Goal: Task Accomplishment & Management: Use online tool/utility

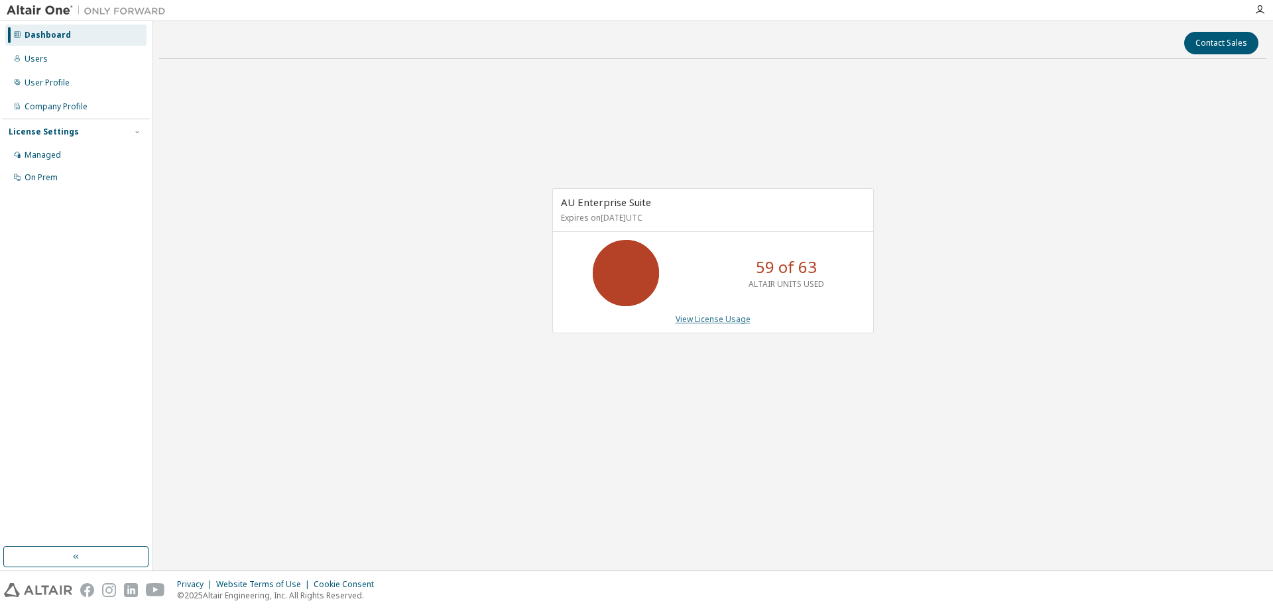
click at [714, 323] on link "View License Usage" at bounding box center [713, 319] width 75 height 11
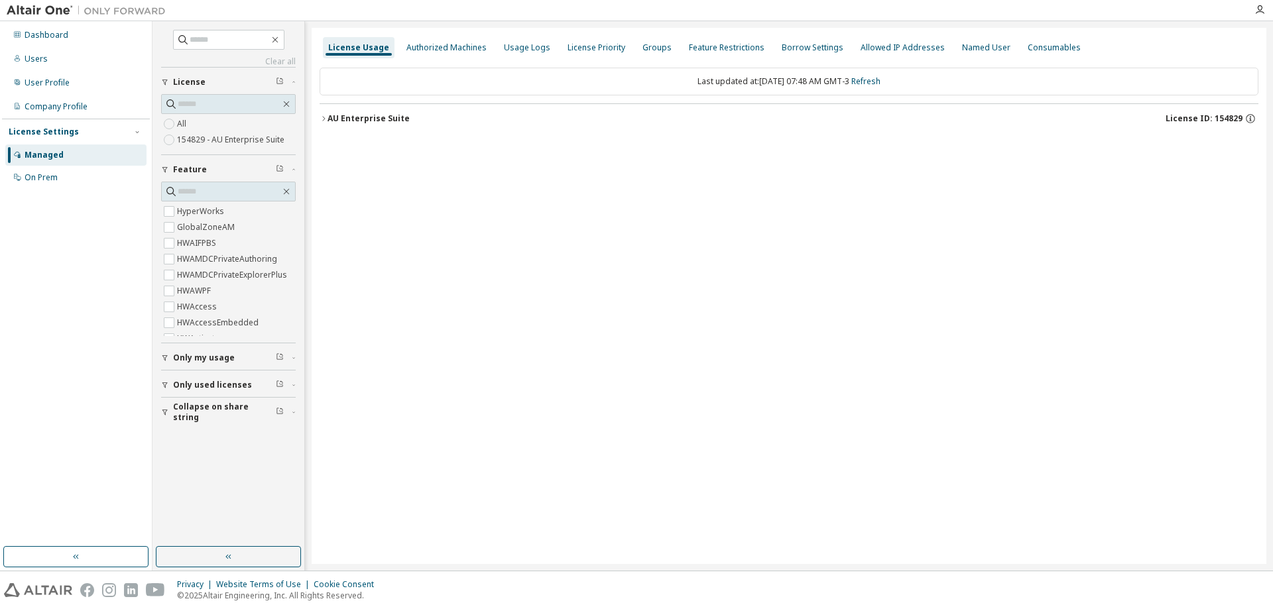
click at [210, 359] on span "Only my usage" at bounding box center [204, 358] width 62 height 11
click at [320, 125] on button "AU Enterprise Suite License ID: 154829" at bounding box center [789, 118] width 939 height 29
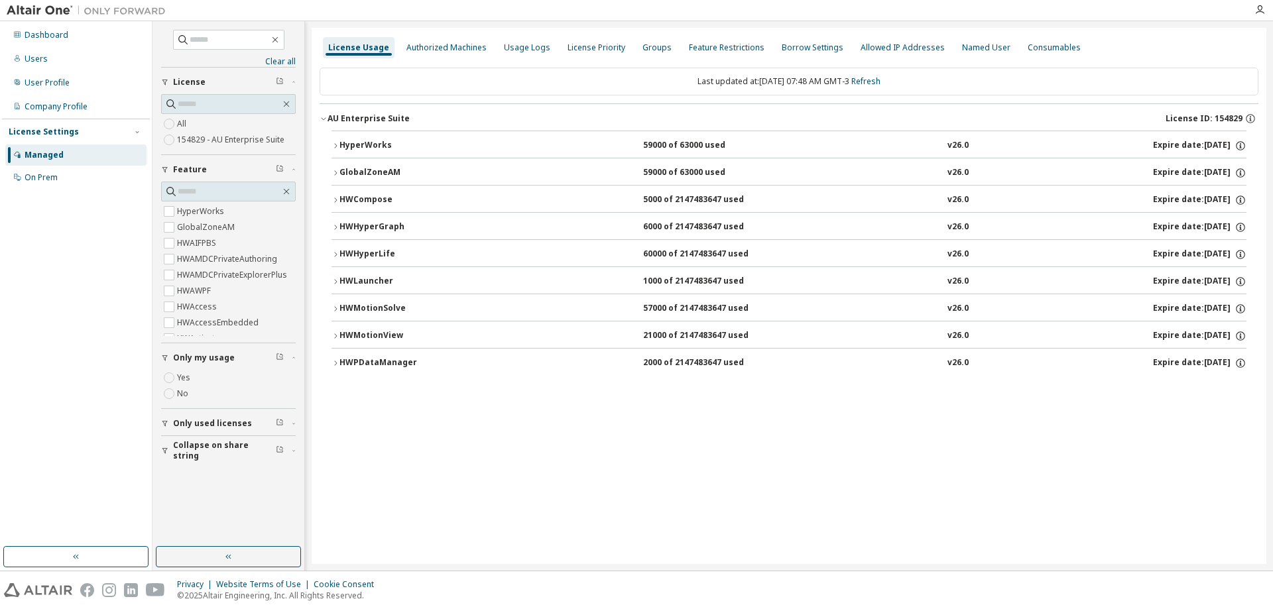
click at [335, 146] on icon "button" at bounding box center [335, 146] width 8 height 8
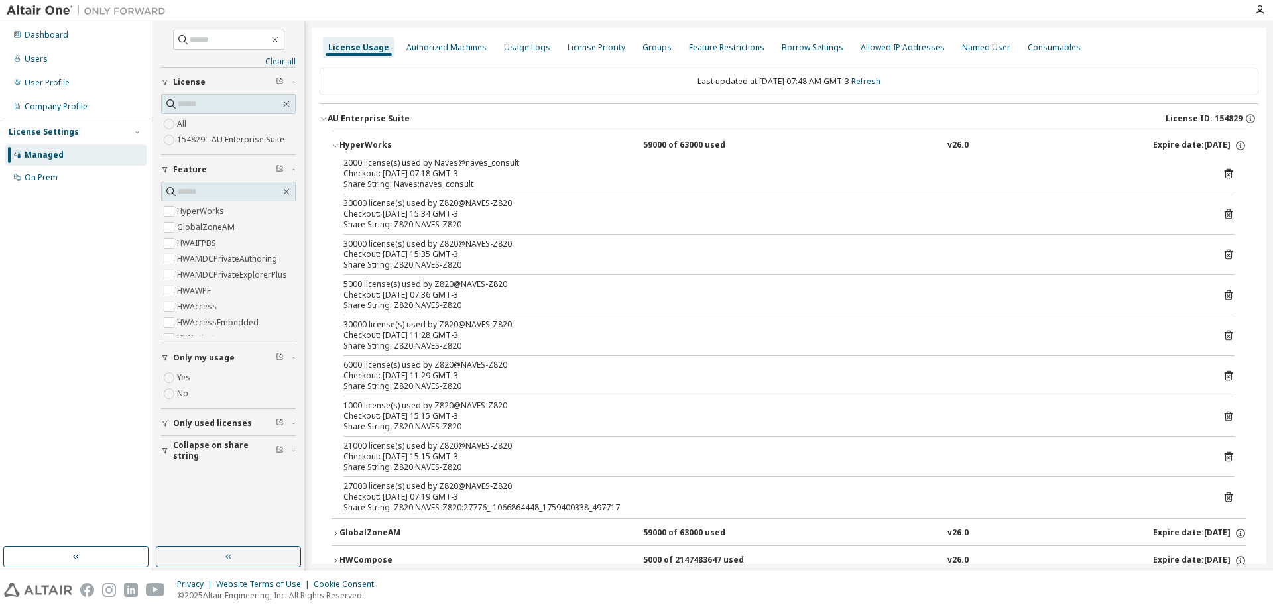
scroll to position [196, 0]
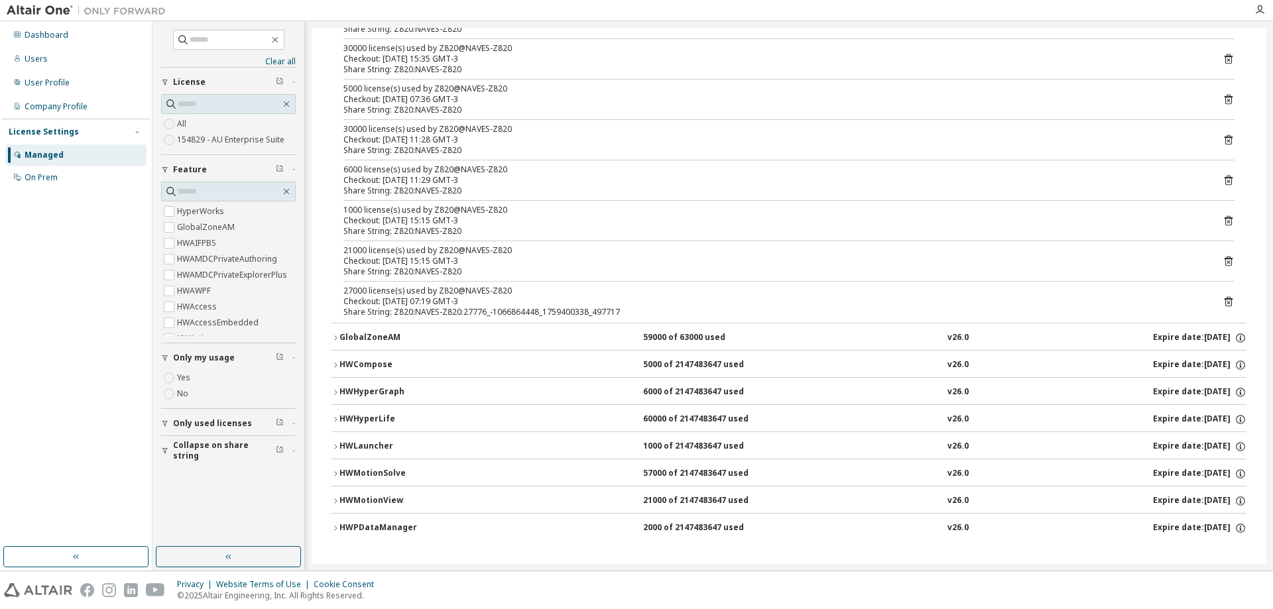
click at [333, 501] on icon "button" at bounding box center [335, 501] width 8 height 8
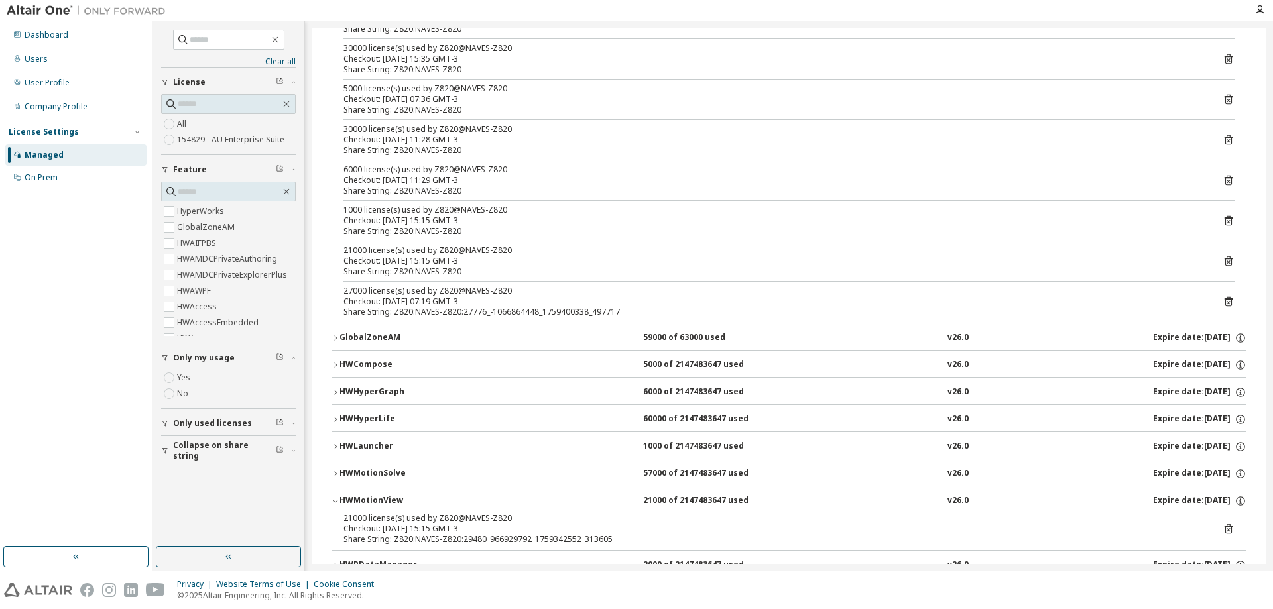
scroll to position [233, 0]
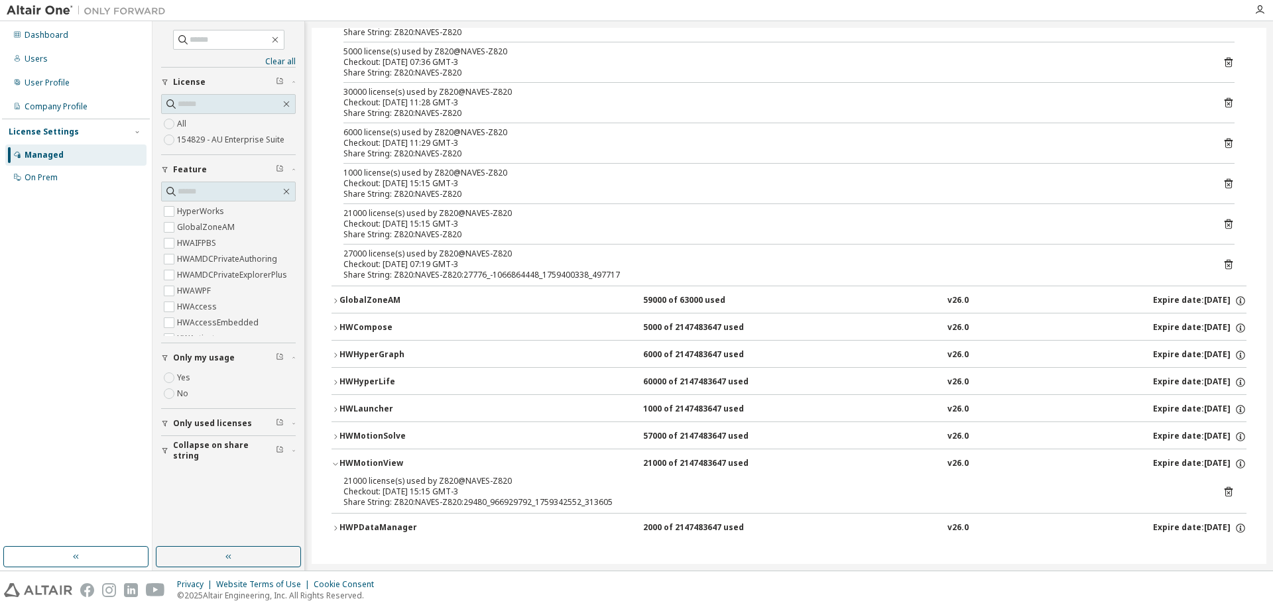
click at [338, 436] on icon "button" at bounding box center [335, 437] width 8 height 8
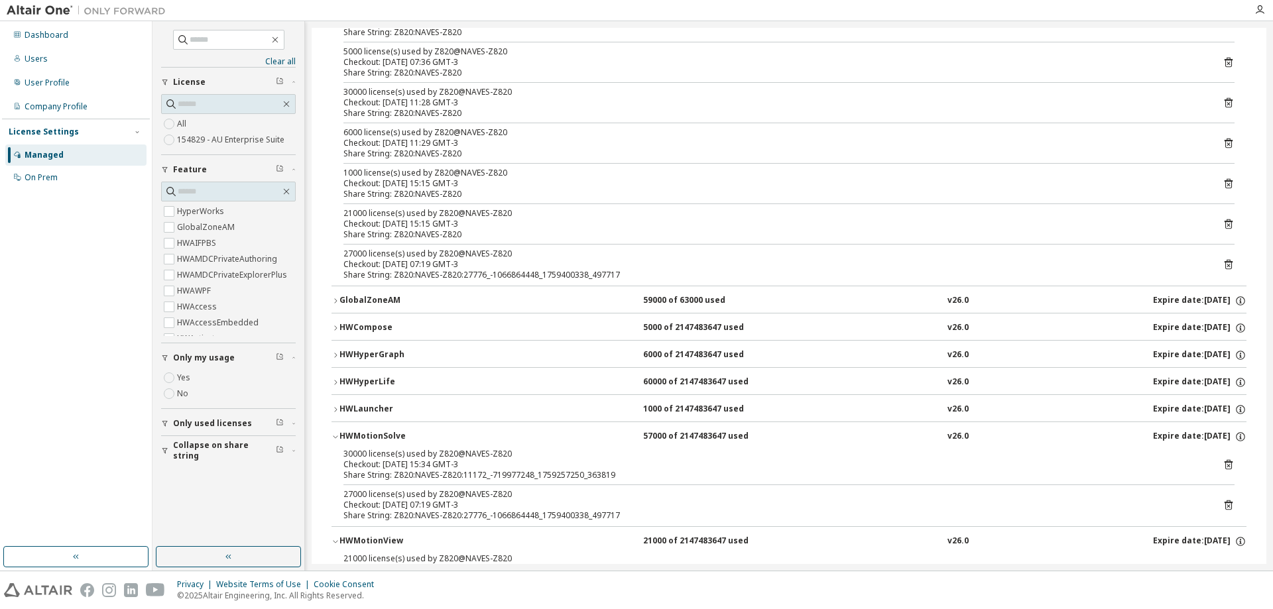
scroll to position [310, 0]
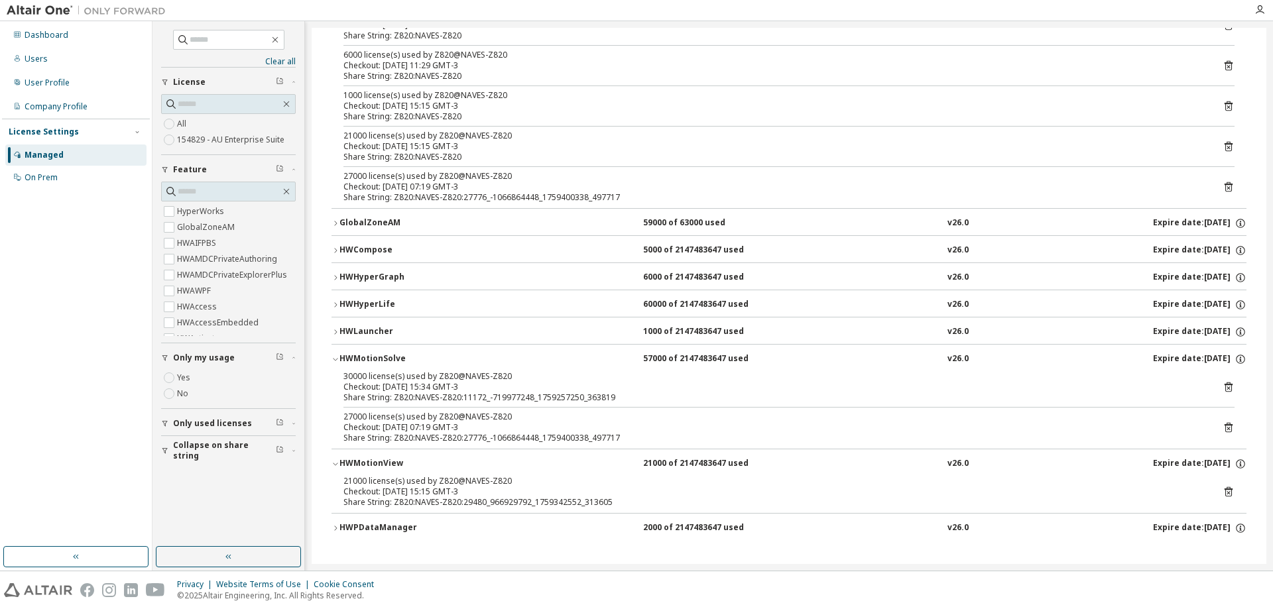
click at [331, 524] on div "HyperWorks 59000 of 63000 used v26.0 Expire date: [DATE] 2000 license(s) used b…" at bounding box center [789, 182] width 939 height 725
click at [337, 529] on icon "button" at bounding box center [335, 528] width 8 height 8
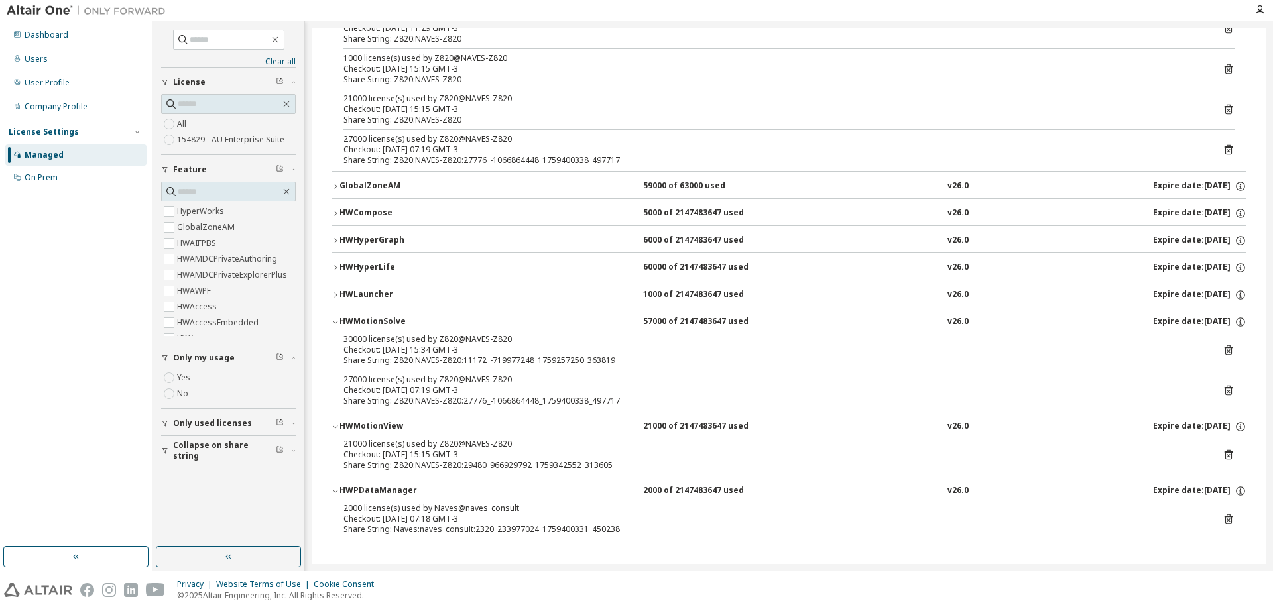
click at [333, 291] on icon "button" at bounding box center [335, 295] width 8 height 8
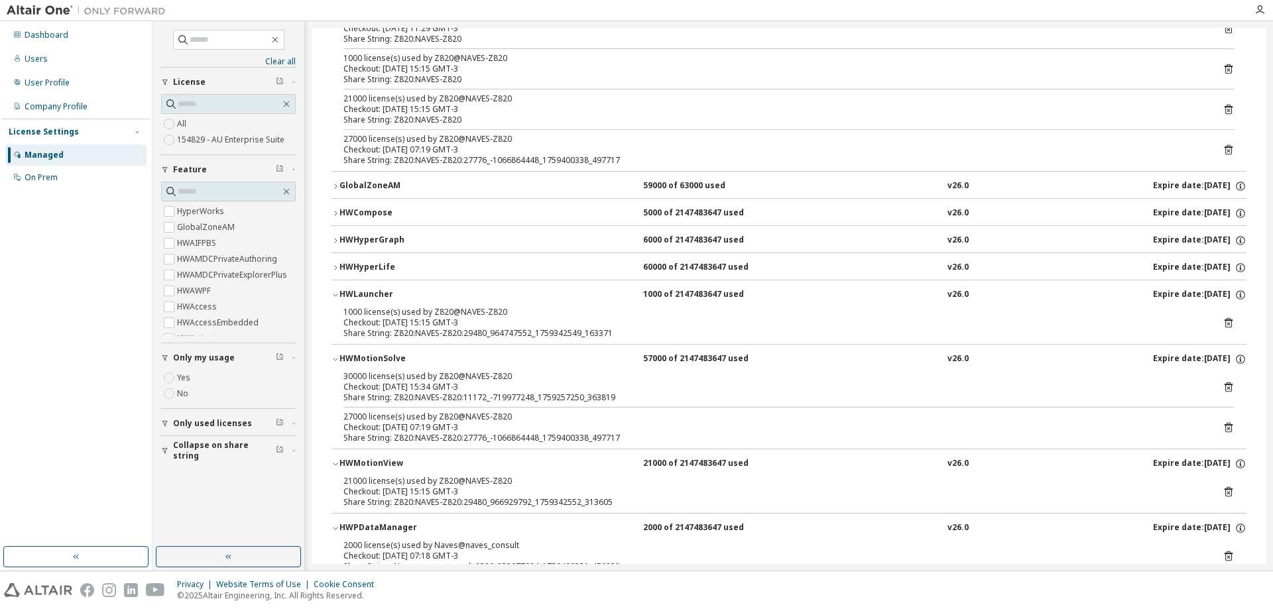
click at [334, 266] on icon "button" at bounding box center [335, 268] width 8 height 8
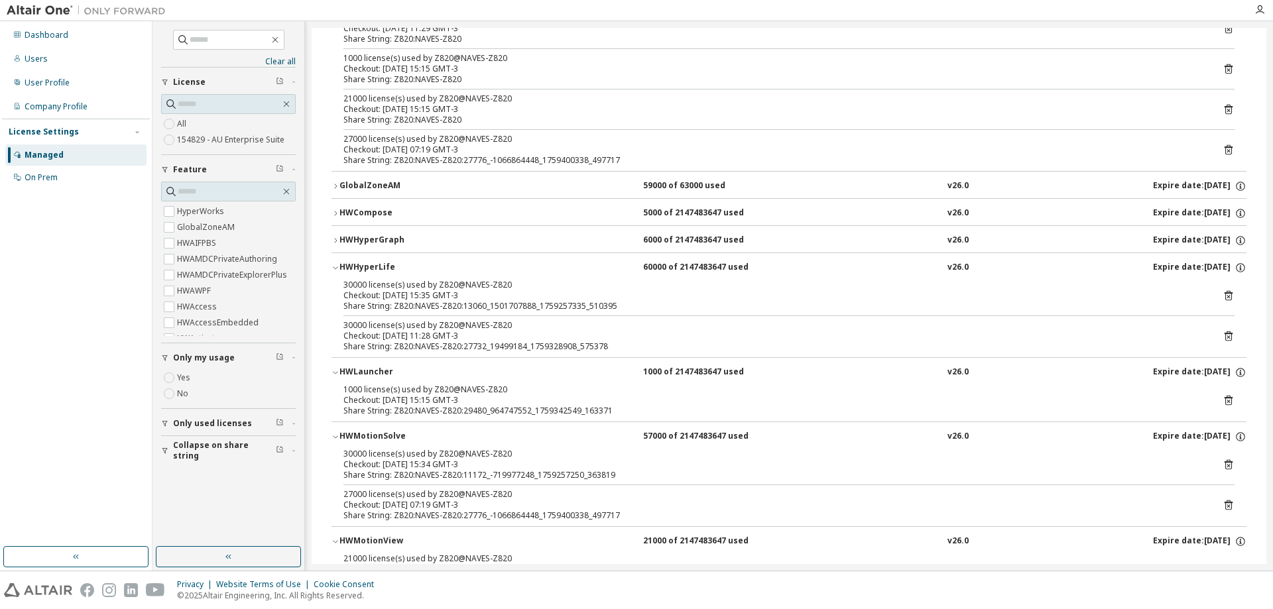
click at [340, 236] on div "HWHyperGraph" at bounding box center [398, 241] width 119 height 12
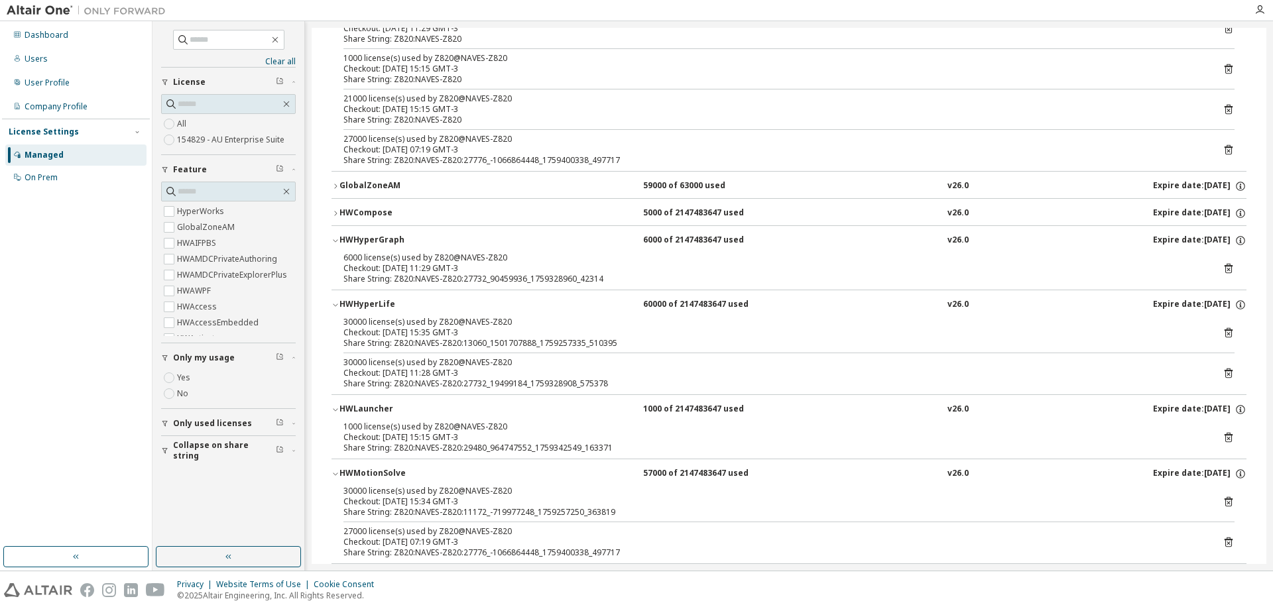
click at [341, 213] on div "HWCompose" at bounding box center [398, 214] width 119 height 12
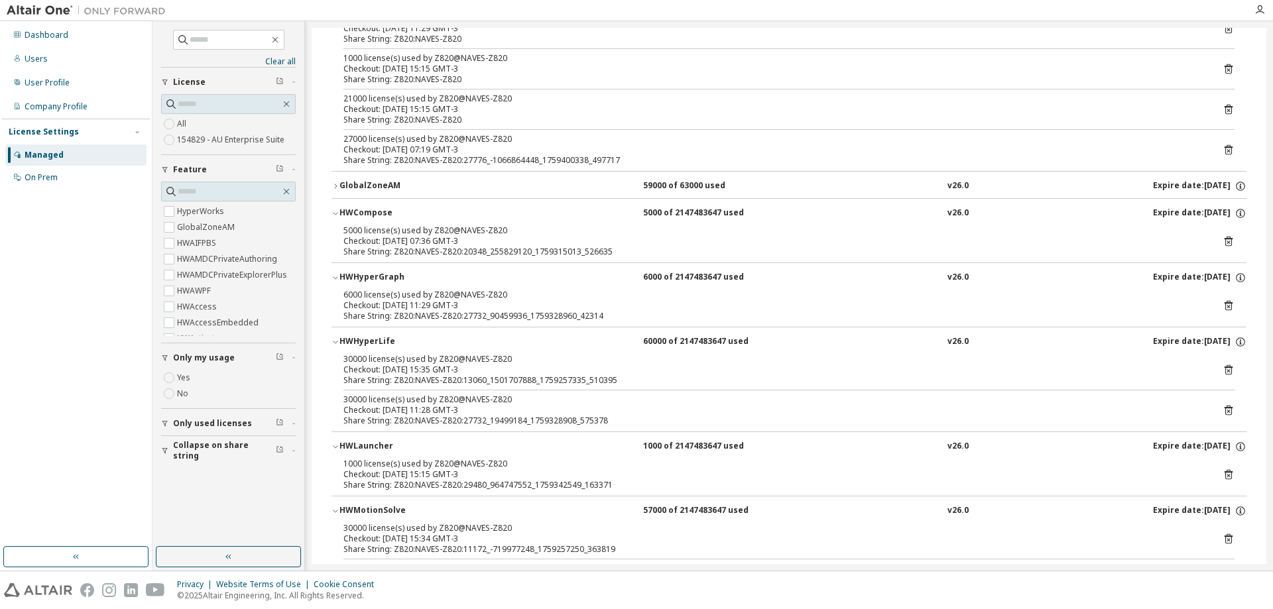
click at [336, 192] on button "GlobalZoneAM 59000 of 63000 used v26.0 Expire date: [DATE]" at bounding box center [788, 186] width 915 height 29
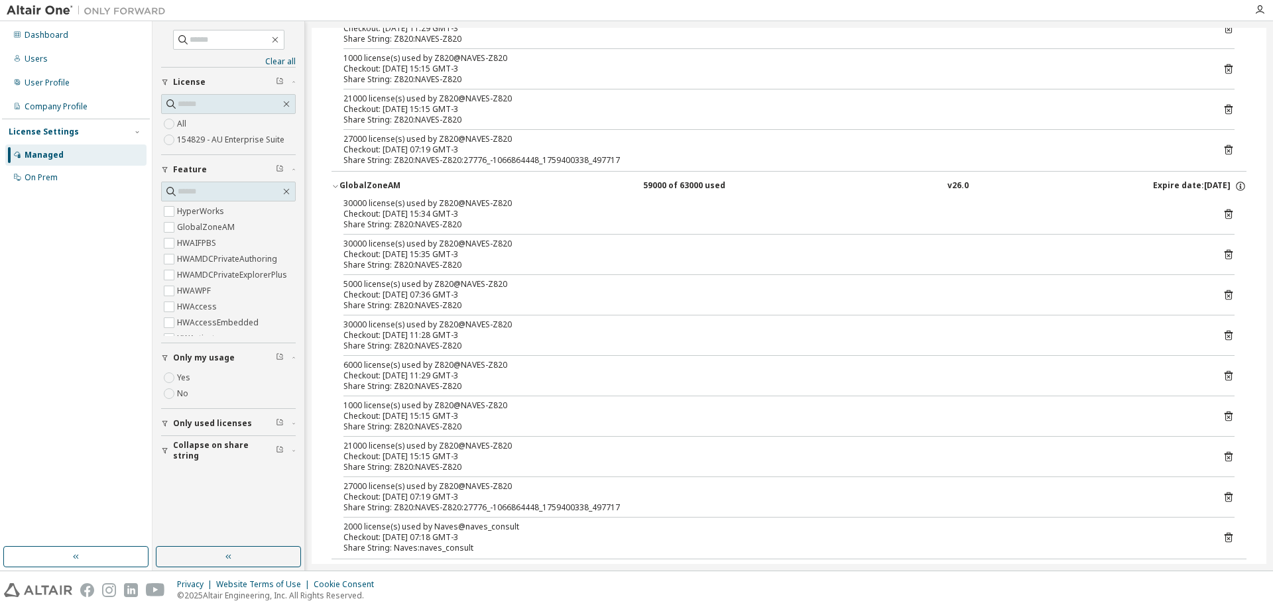
click at [193, 421] on span "Only used licenses" at bounding box center [212, 423] width 79 height 11
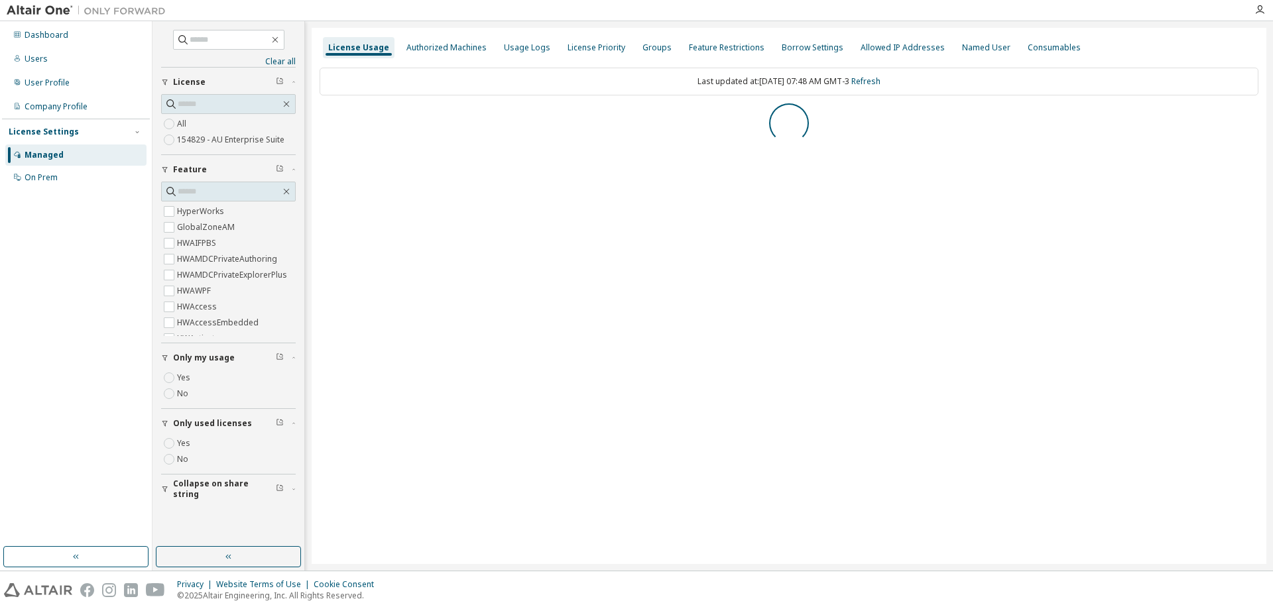
scroll to position [0, 0]
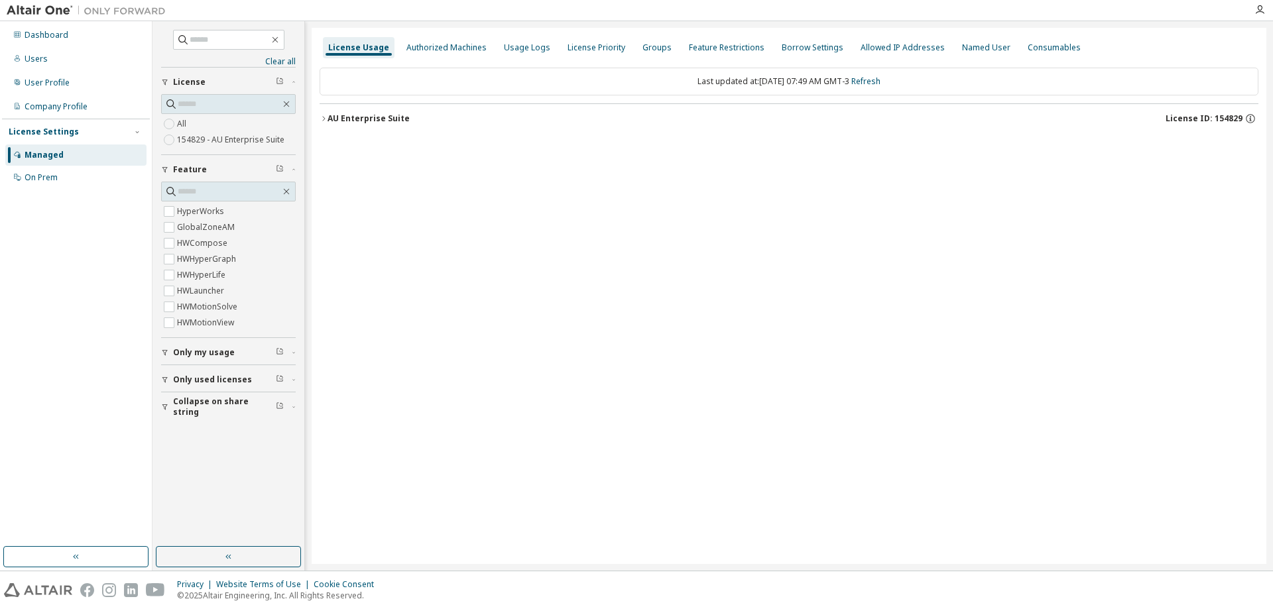
click at [176, 388] on button "Only used licenses" at bounding box center [228, 379] width 135 height 29
click at [183, 355] on span "Only my usage" at bounding box center [204, 352] width 62 height 11
click at [322, 120] on icon "button" at bounding box center [324, 119] width 8 height 8
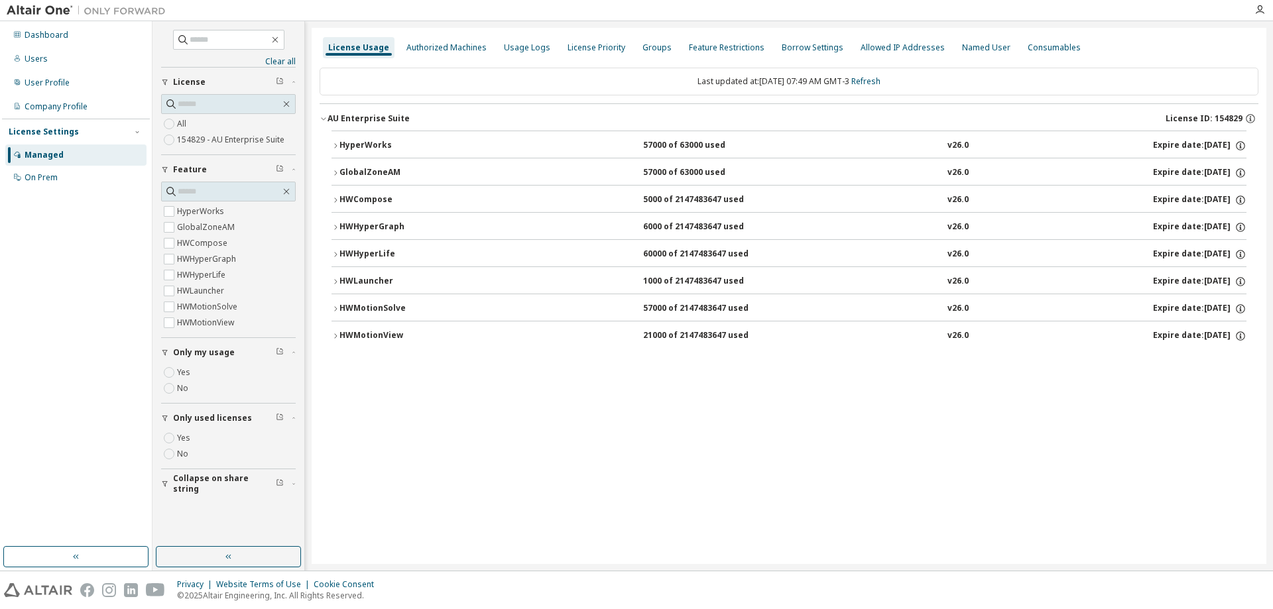
click at [342, 144] on div "HyperWorks" at bounding box center [398, 146] width 119 height 12
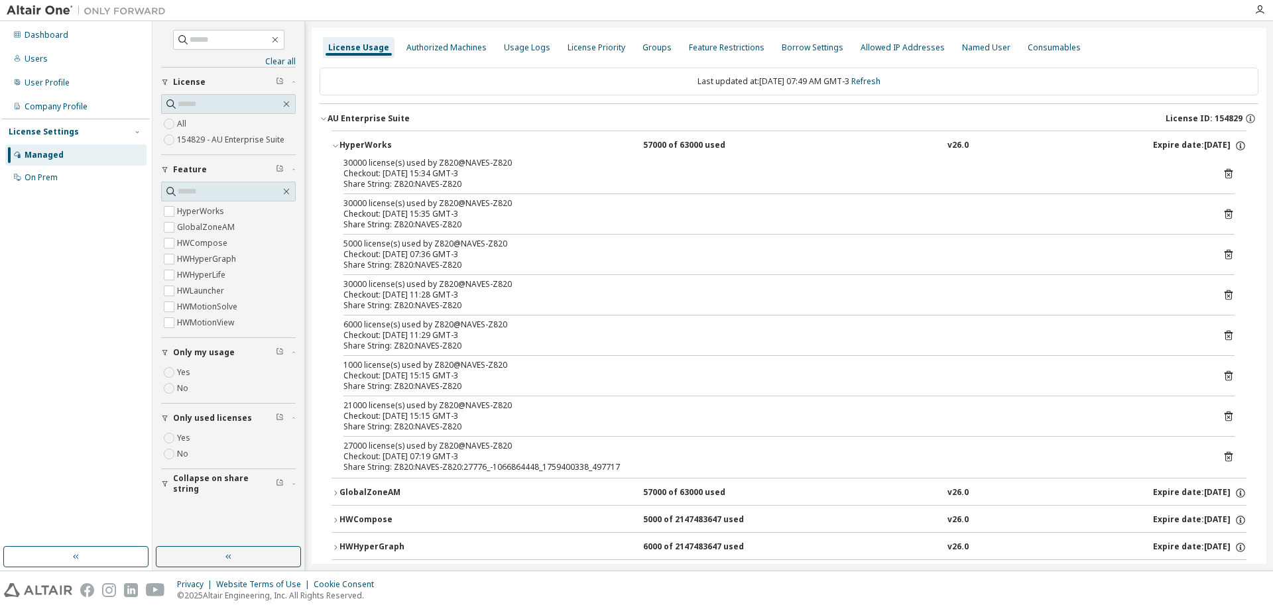
click at [342, 144] on div "HyperWorks" at bounding box center [398, 146] width 119 height 12
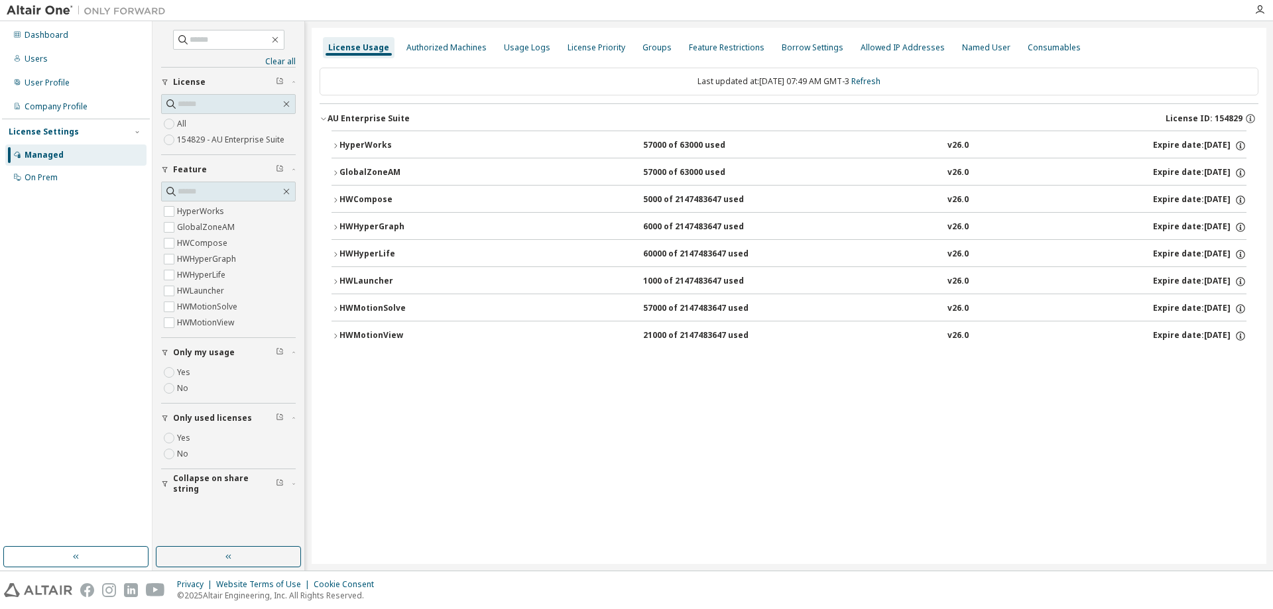
click at [333, 337] on icon "button" at bounding box center [335, 336] width 8 height 8
click at [340, 335] on div "HWMotionView" at bounding box center [398, 336] width 119 height 12
click at [341, 310] on div "HWMotionSolve" at bounding box center [398, 309] width 119 height 12
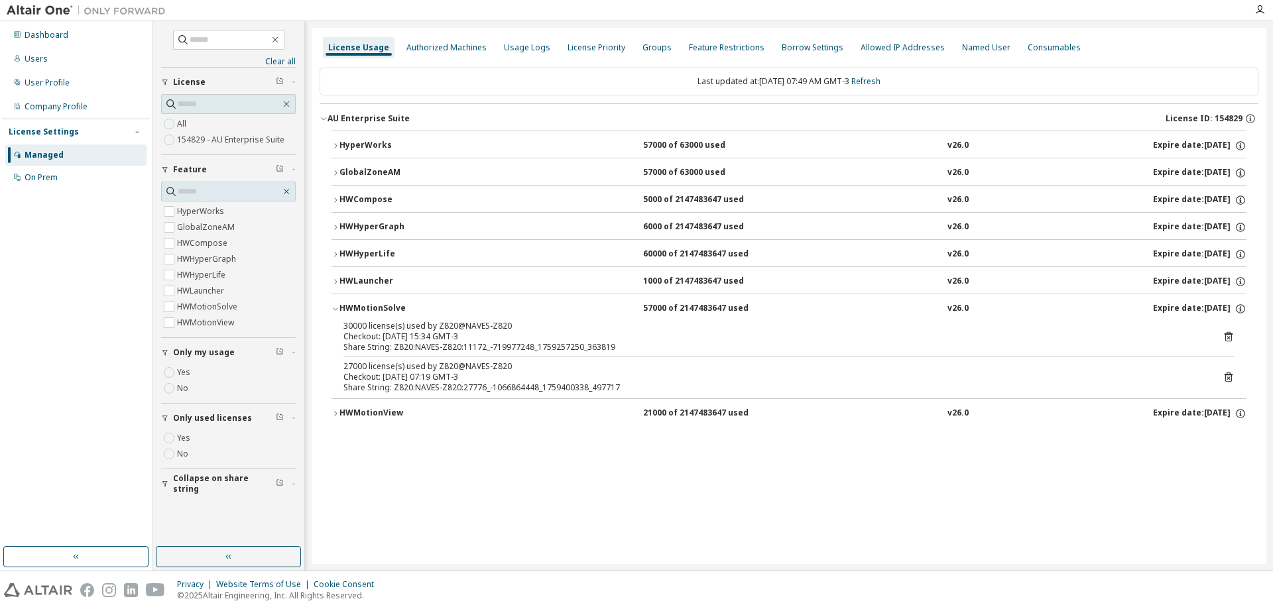
click at [341, 310] on div "HWMotionSolve" at bounding box center [398, 309] width 119 height 12
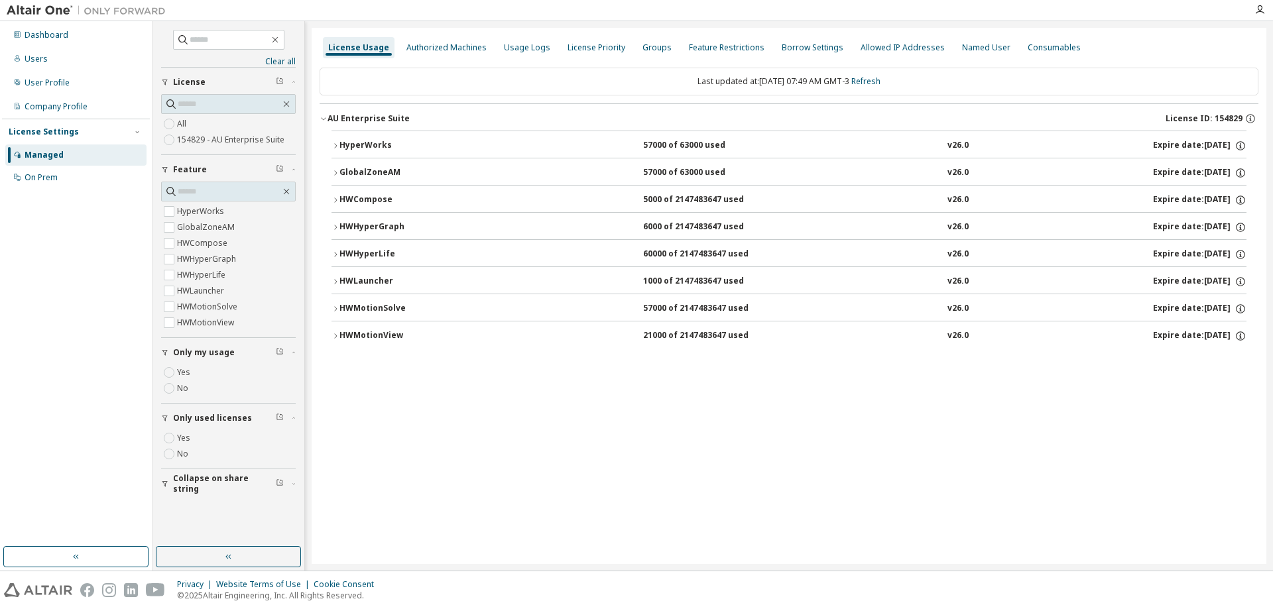
click at [336, 285] on icon "button" at bounding box center [335, 282] width 8 height 8
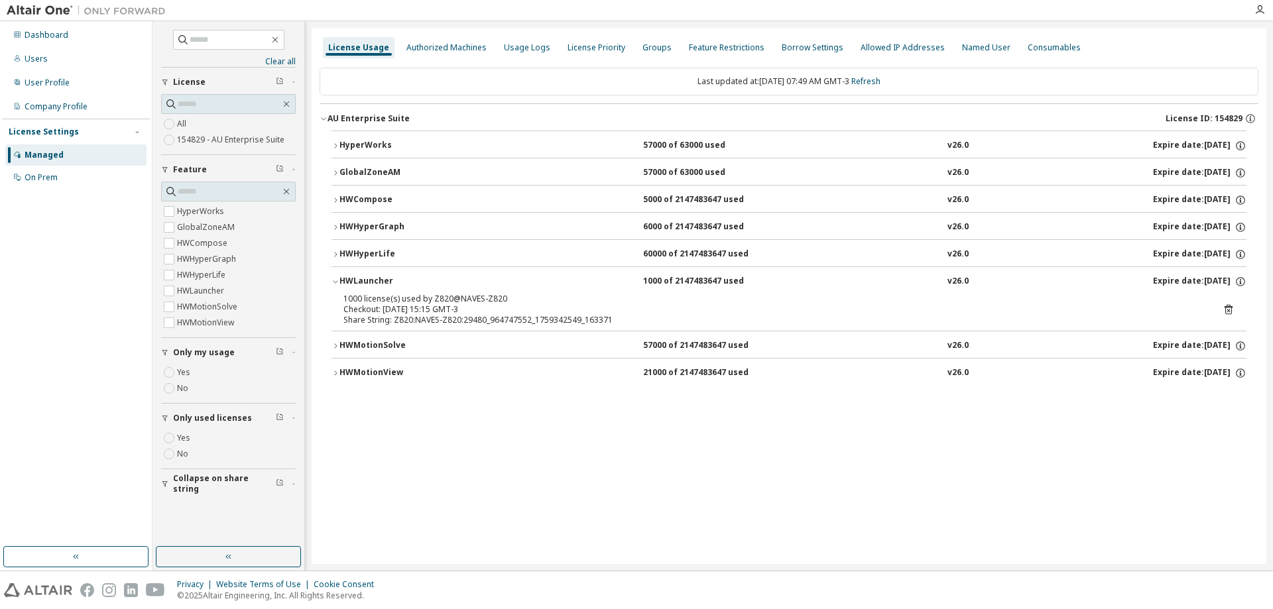
click at [336, 285] on icon "button" at bounding box center [335, 282] width 8 height 8
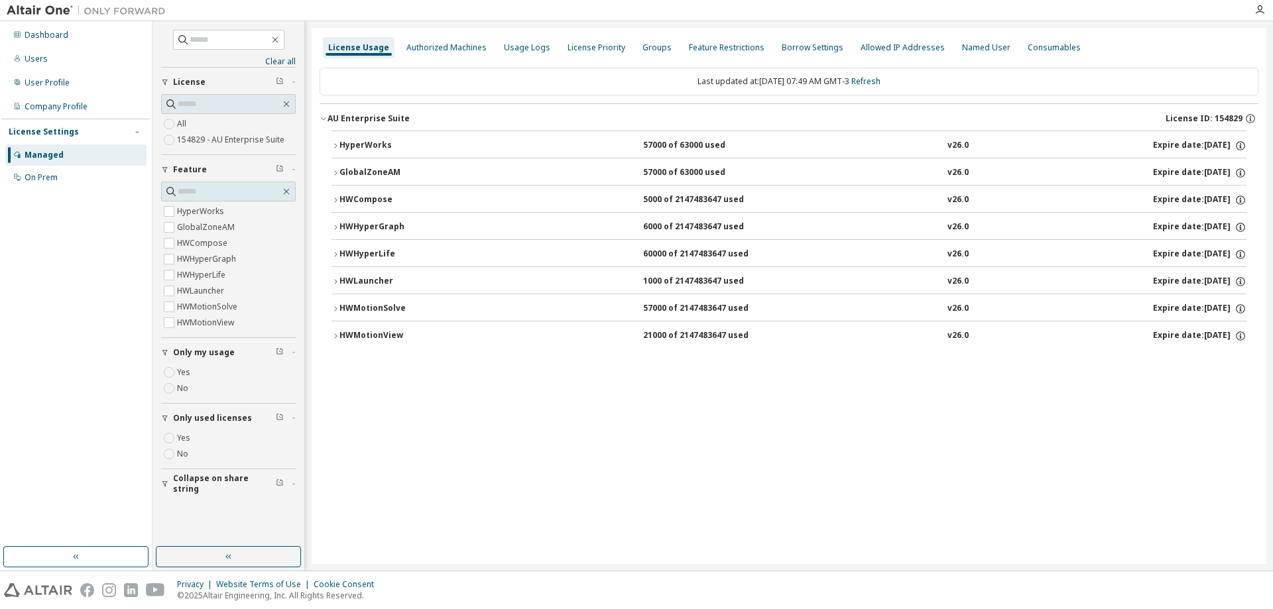
click at [336, 255] on icon "button" at bounding box center [335, 255] width 8 height 8
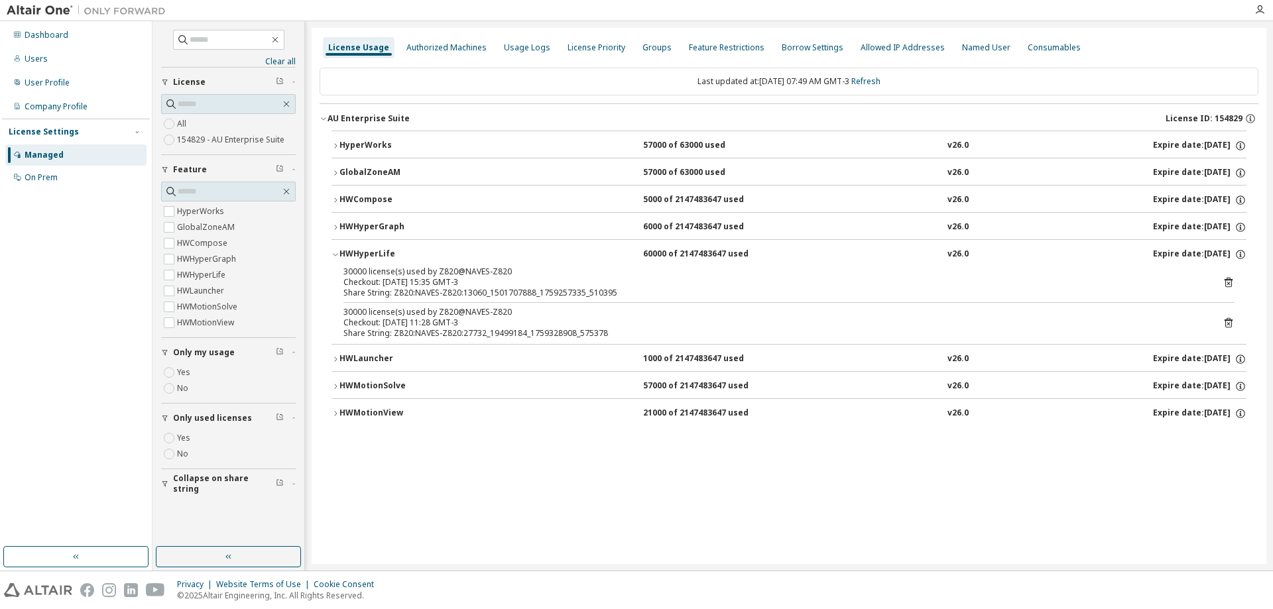
click at [336, 255] on icon "button" at bounding box center [335, 255] width 8 height 8
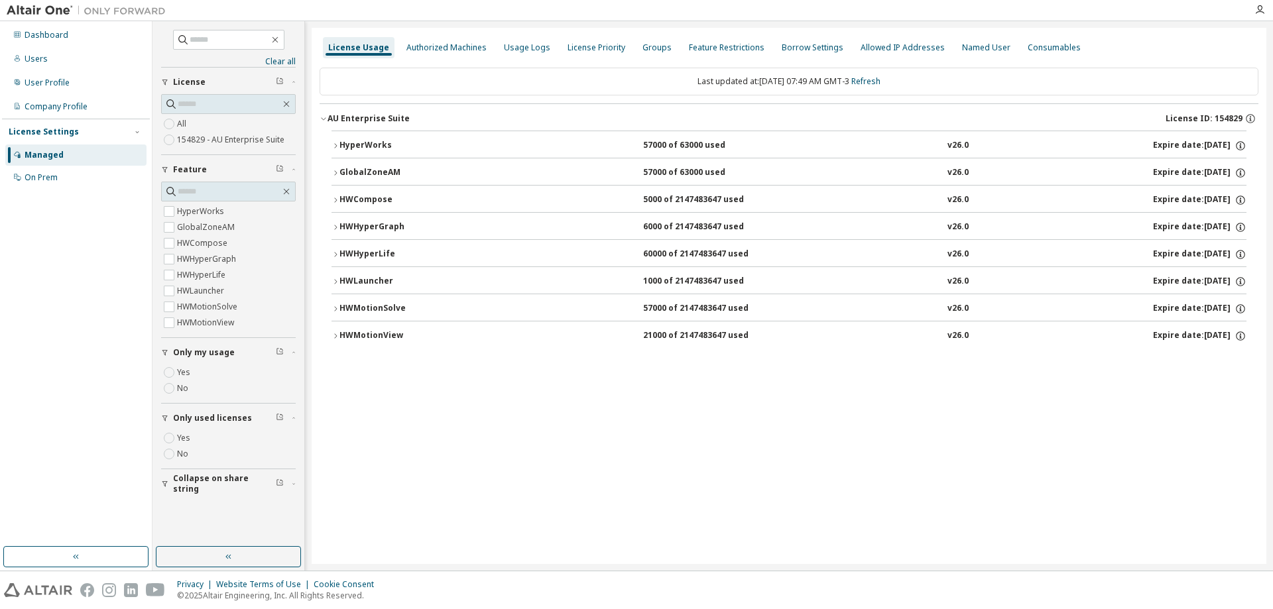
click at [334, 223] on icon "button" at bounding box center [335, 227] width 8 height 8
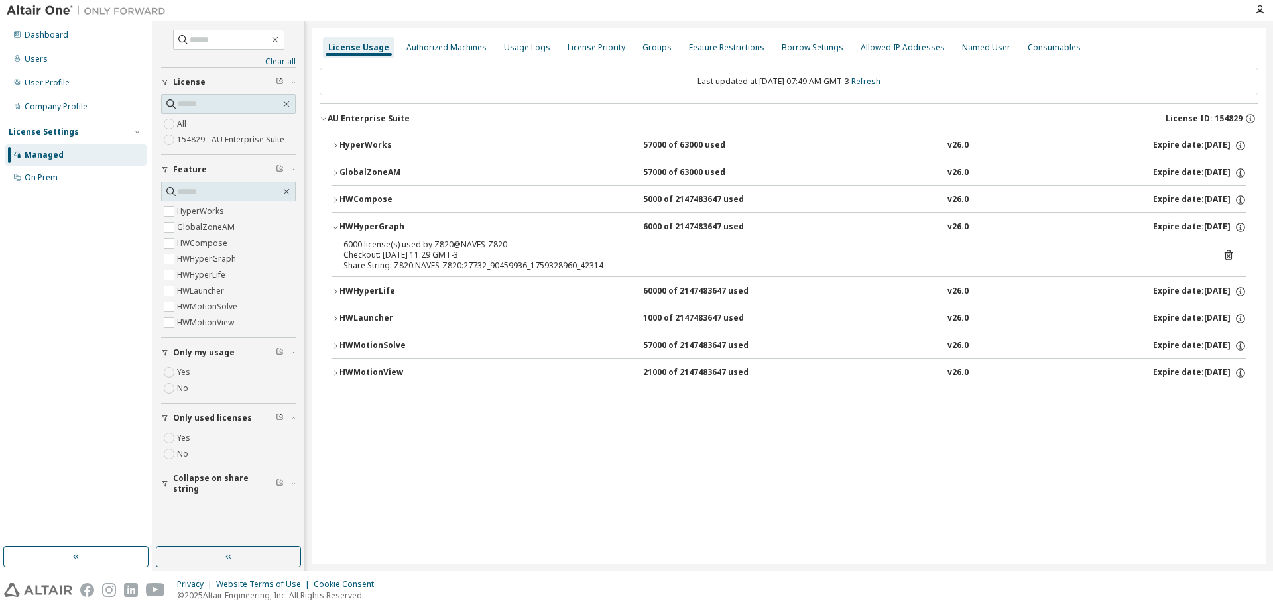
click at [337, 196] on button "HWCompose 5000 of 2147483647 used v26.0 Expire date: [DATE]" at bounding box center [788, 200] width 915 height 29
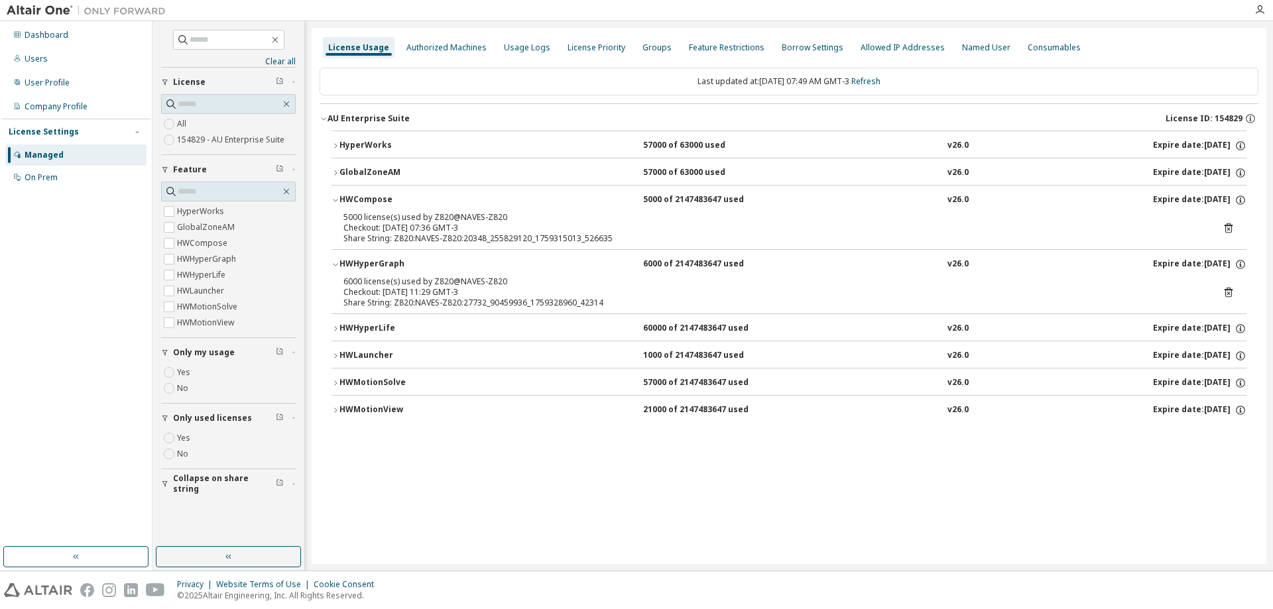
click at [339, 172] on icon "button" at bounding box center [335, 173] width 8 height 8
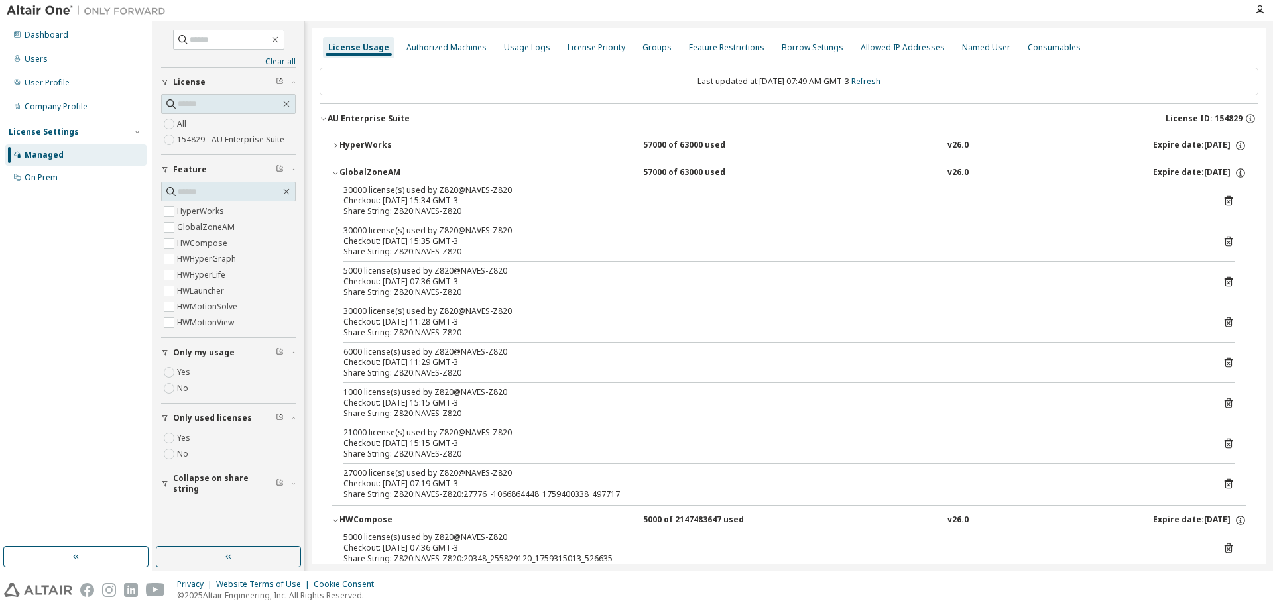
click at [341, 143] on div "HyperWorks" at bounding box center [398, 146] width 119 height 12
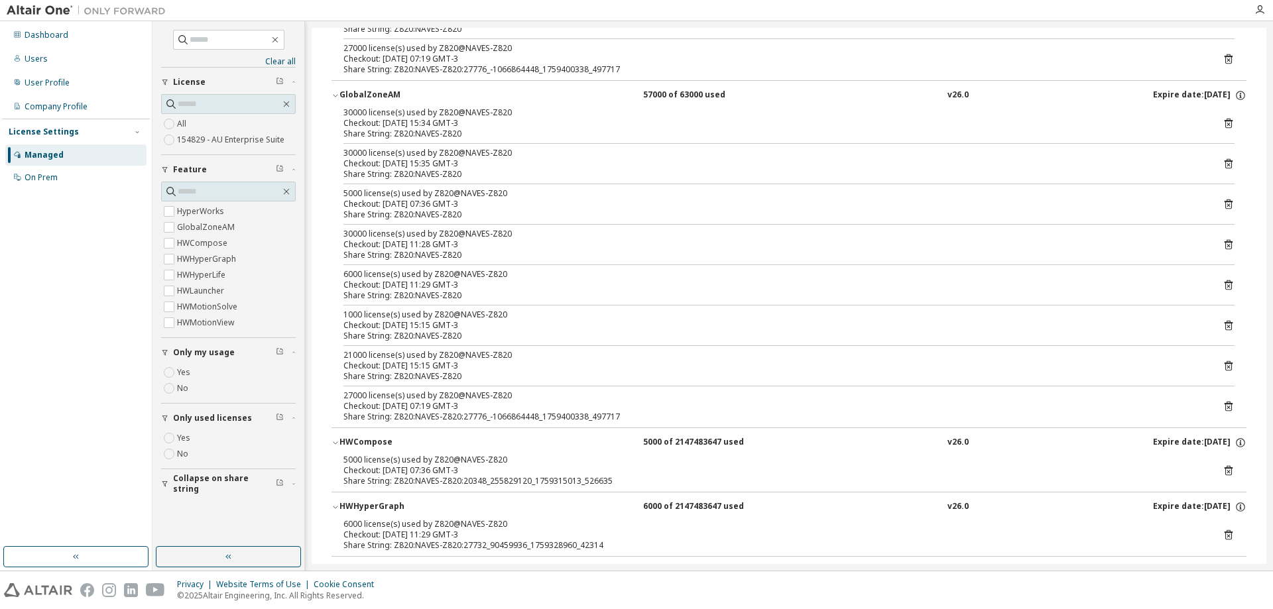
scroll to position [522, 0]
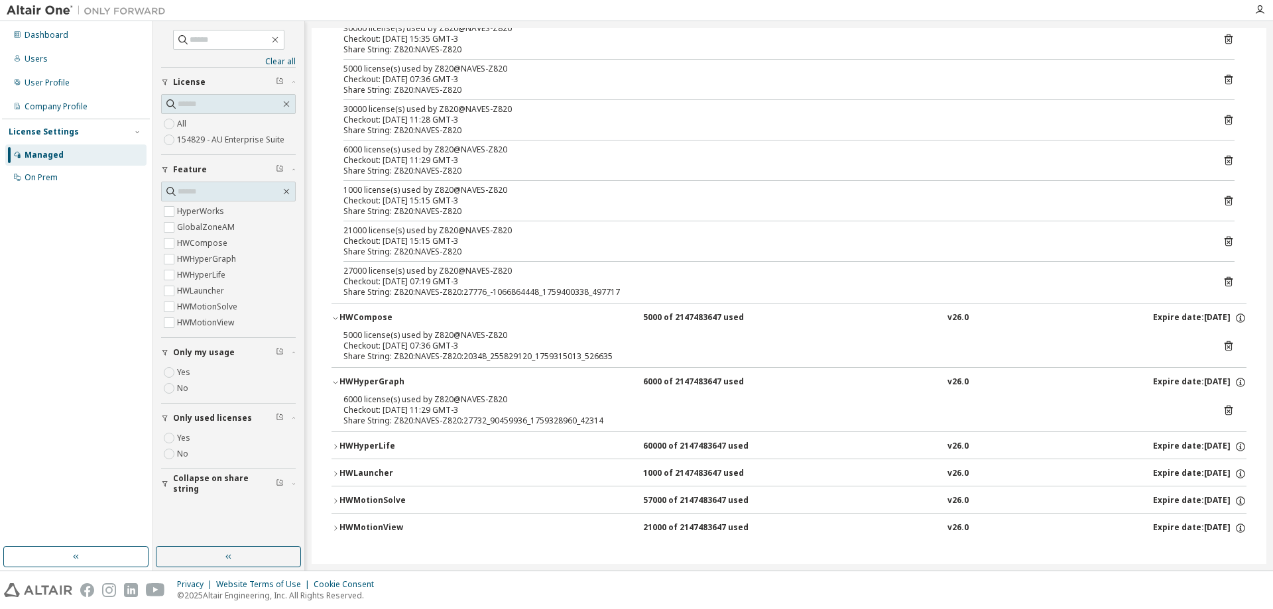
click at [333, 443] on icon "button" at bounding box center [335, 447] width 8 height 8
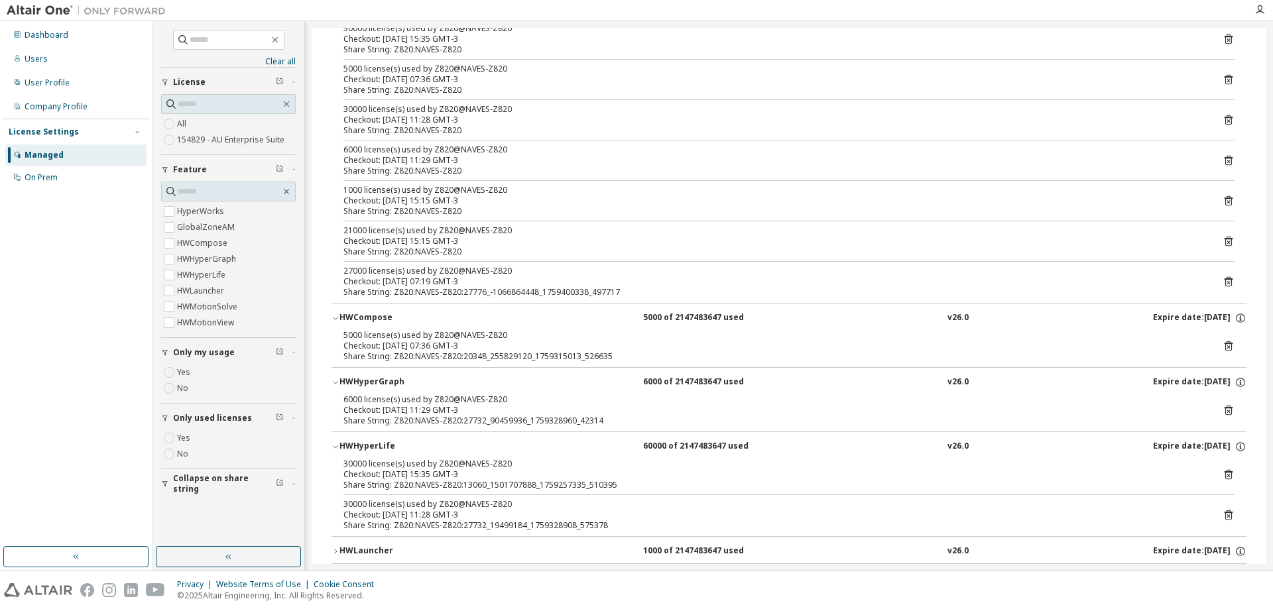
scroll to position [600, 0]
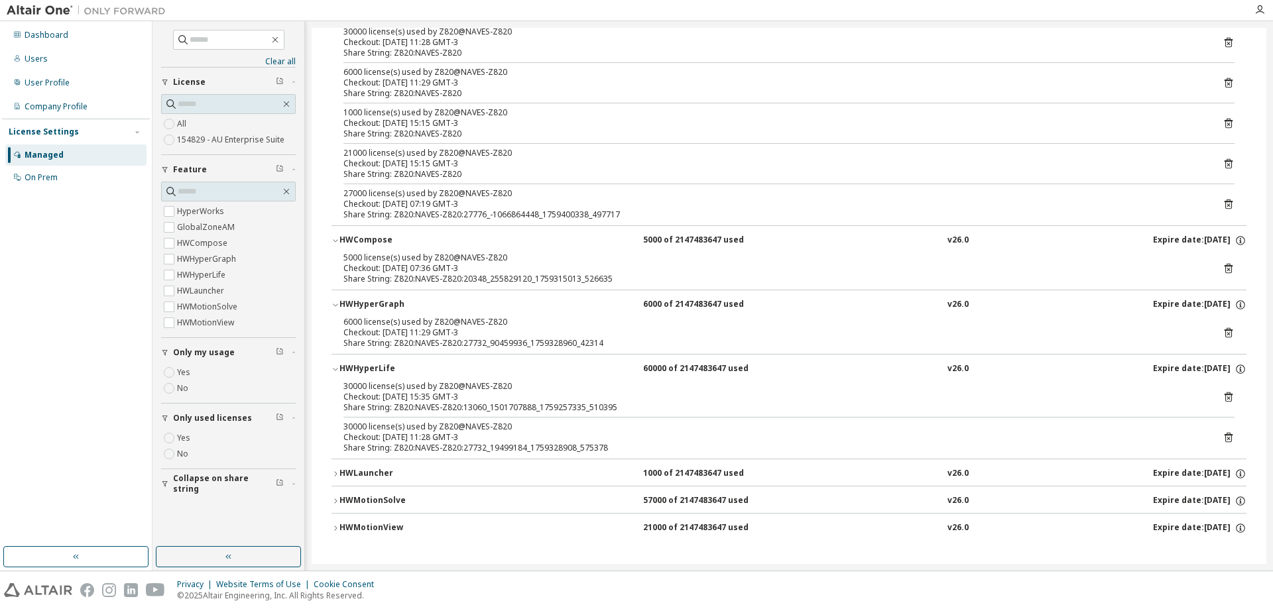
click at [341, 467] on button "HWLauncher 1000 of 2147483647 used v26.0 Expire date: [DATE]" at bounding box center [788, 473] width 915 height 29
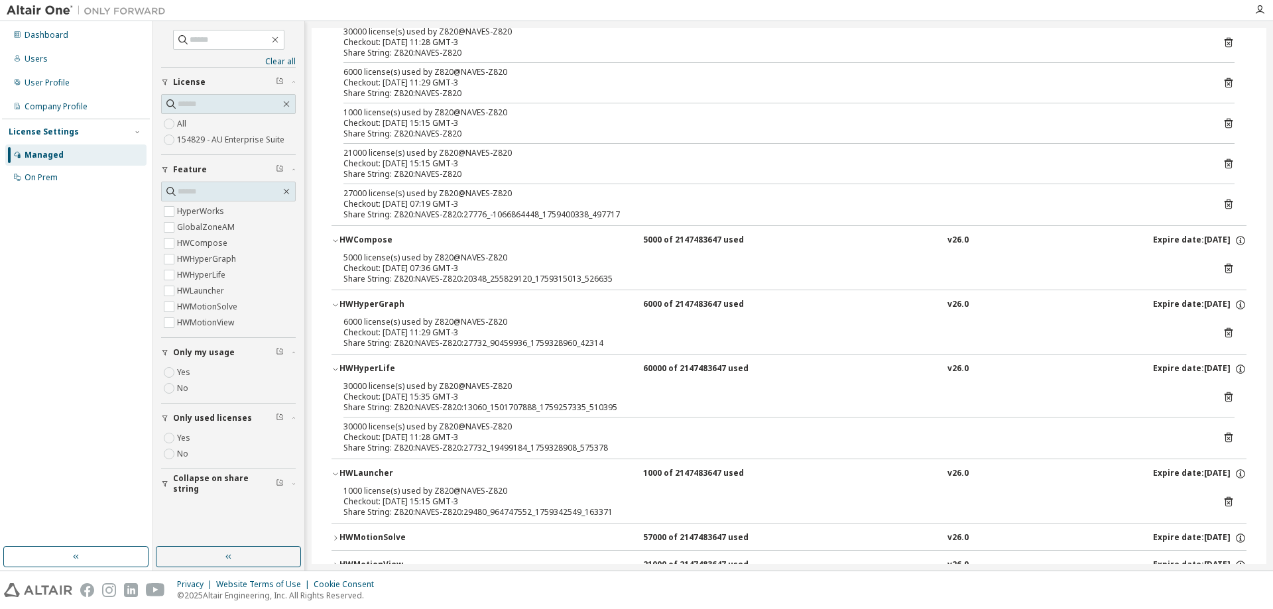
scroll to position [637, 0]
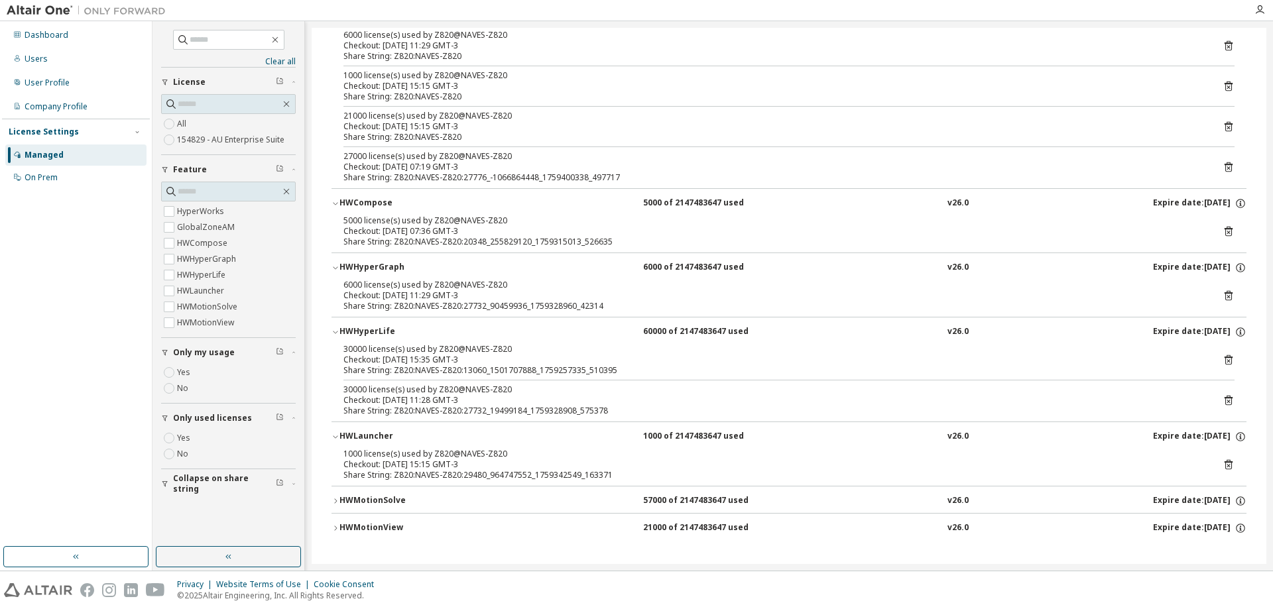
click at [335, 507] on button "HWMotionSolve 57000 of 2147483647 used v26.0 Expire date: [DATE]" at bounding box center [788, 501] width 915 height 29
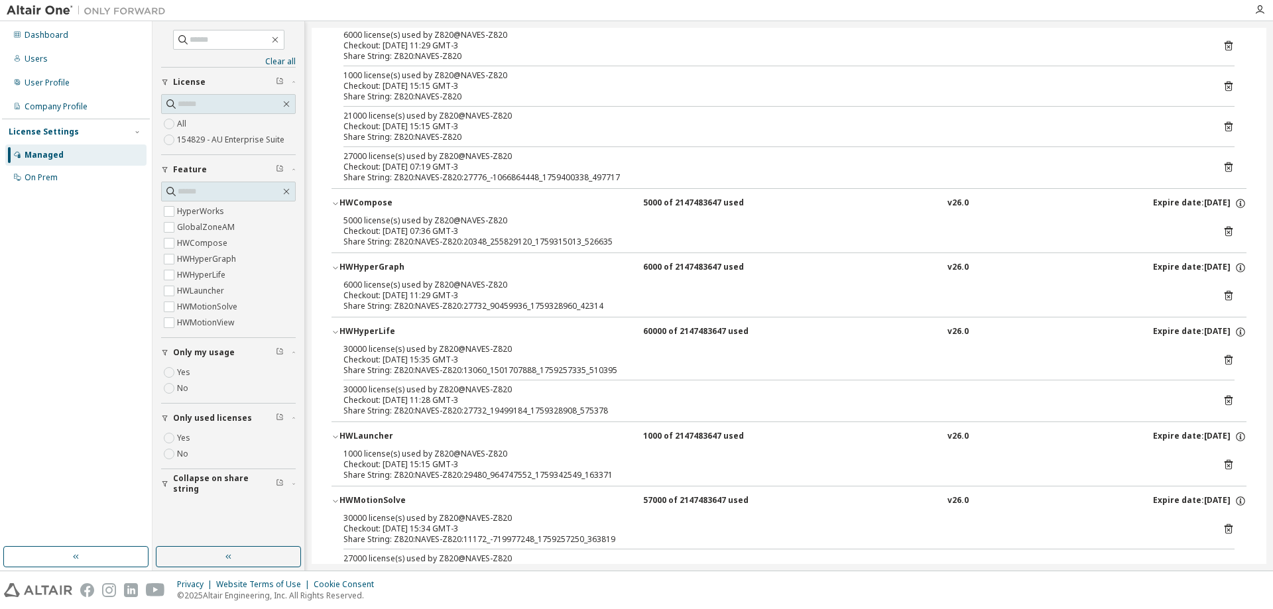
scroll to position [715, 0]
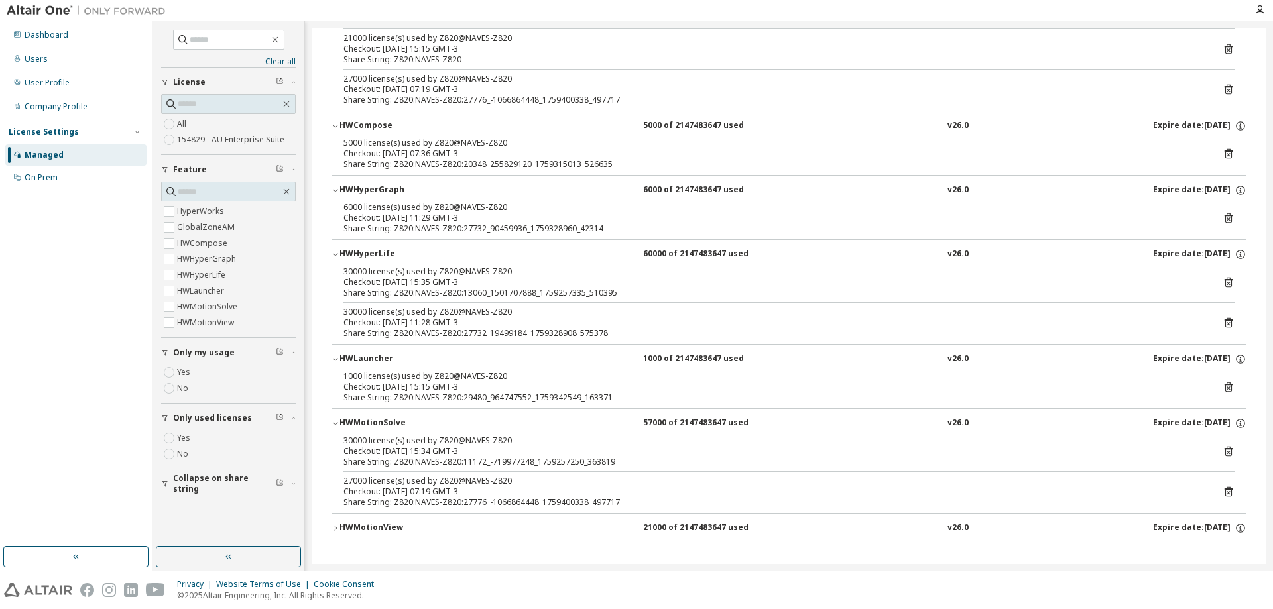
click at [333, 528] on icon "button" at bounding box center [335, 528] width 8 height 8
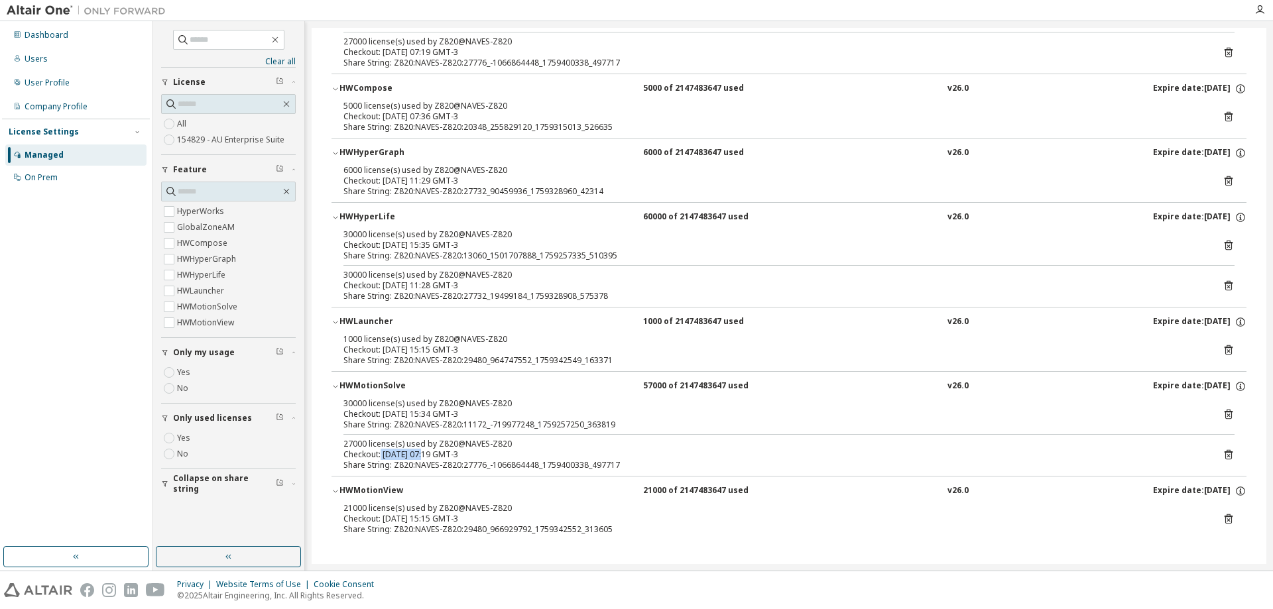
drag, startPoint x: 424, startPoint y: 456, endPoint x: 381, endPoint y: 454, distance: 43.1
click at [381, 455] on div "Checkout: [DATE] 07:19 GMT-3" at bounding box center [772, 454] width 859 height 11
click at [383, 453] on div "Checkout: [DATE] 07:19 GMT-3" at bounding box center [772, 454] width 859 height 11
drag, startPoint x: 389, startPoint y: 455, endPoint x: 437, endPoint y: 453, distance: 48.4
click at [437, 453] on div "Checkout: [DATE] 07:19 GMT-3" at bounding box center [772, 454] width 859 height 11
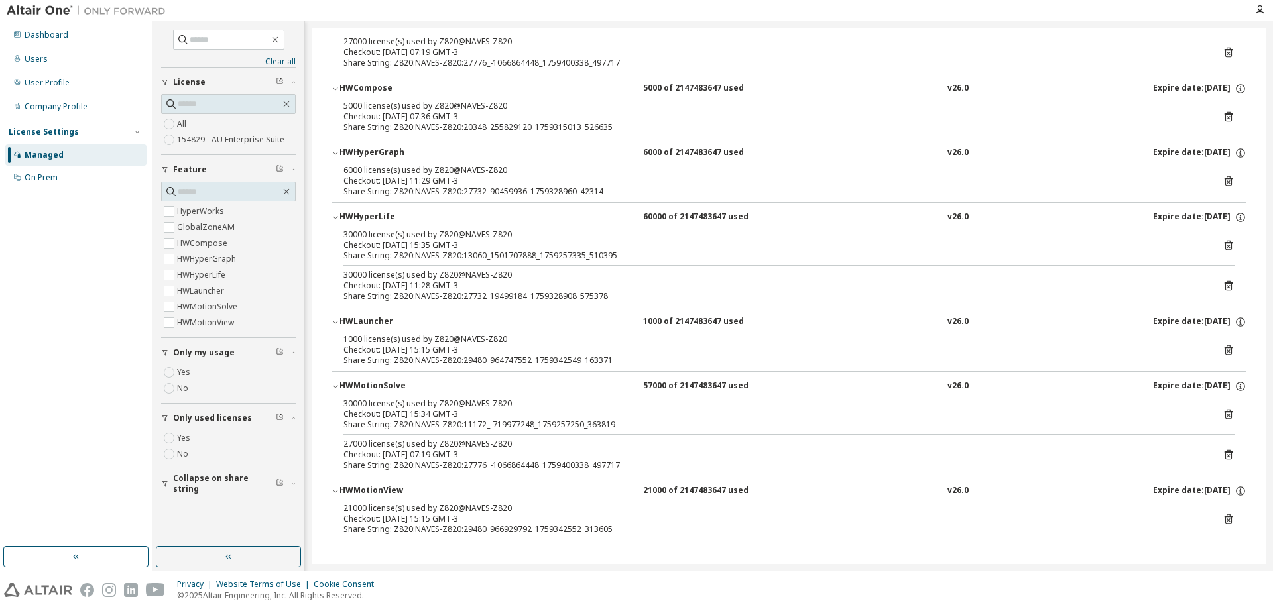
click at [532, 445] on div "27000 license(s) used by Z820@NAVES-Z820" at bounding box center [772, 444] width 859 height 11
click at [1225, 453] on icon at bounding box center [1229, 455] width 8 height 10
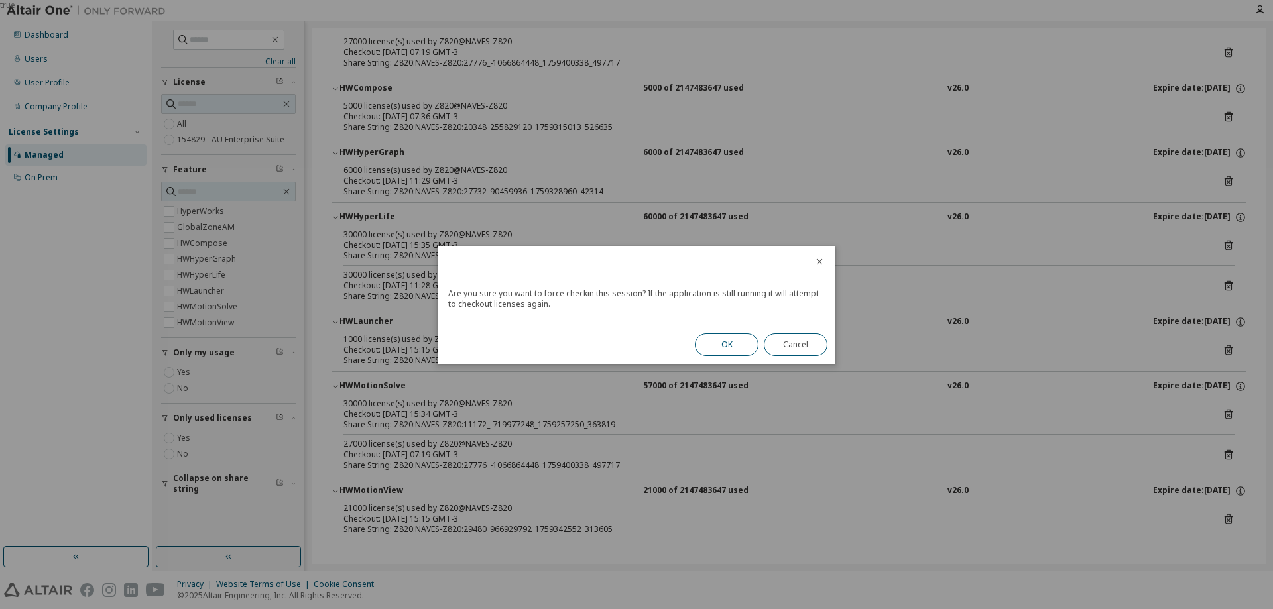
click at [752, 347] on button "OK" at bounding box center [727, 344] width 64 height 23
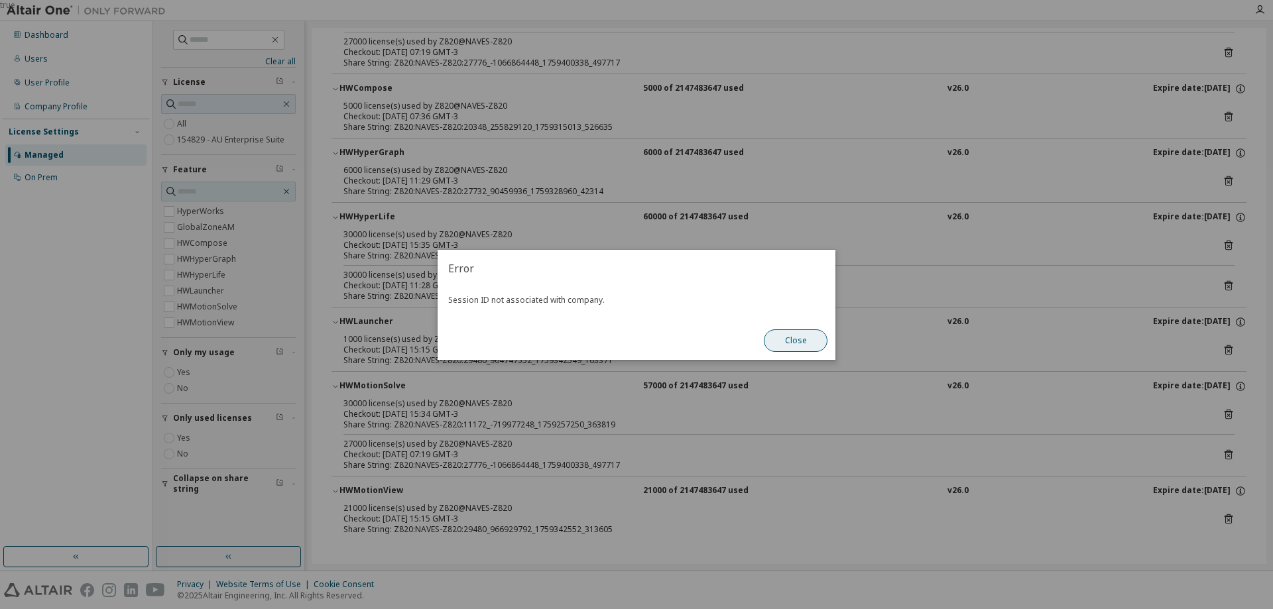
click at [792, 346] on button "Close" at bounding box center [796, 340] width 64 height 23
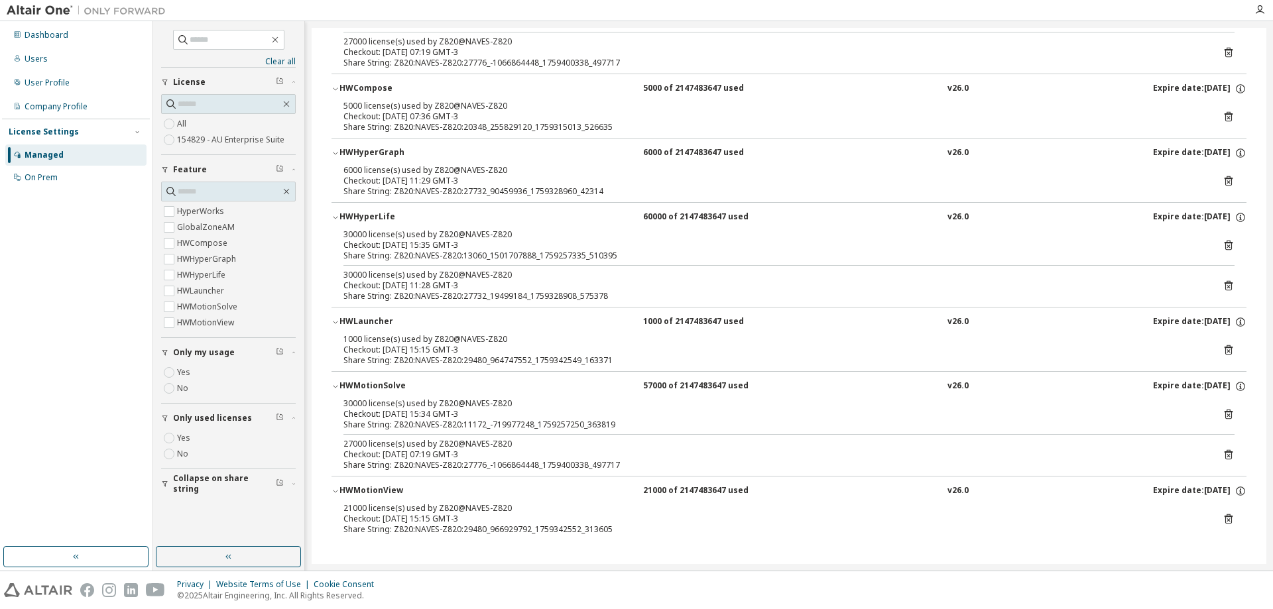
click at [1223, 249] on icon at bounding box center [1229, 245] width 12 height 12
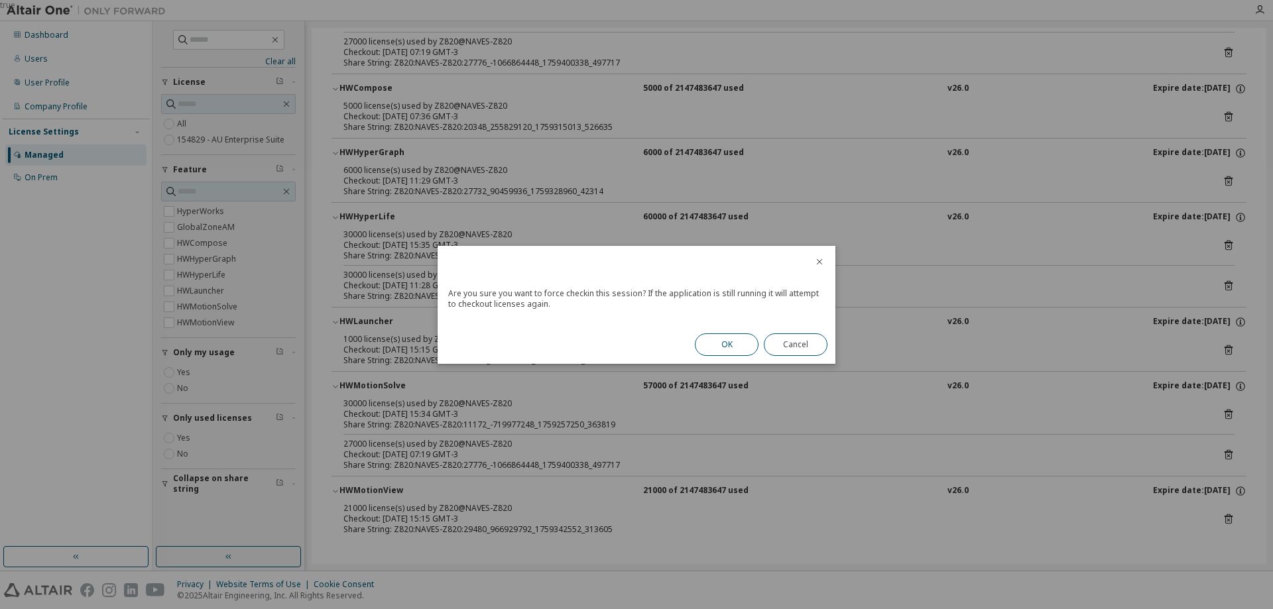
click at [727, 349] on button "OK" at bounding box center [727, 344] width 64 height 23
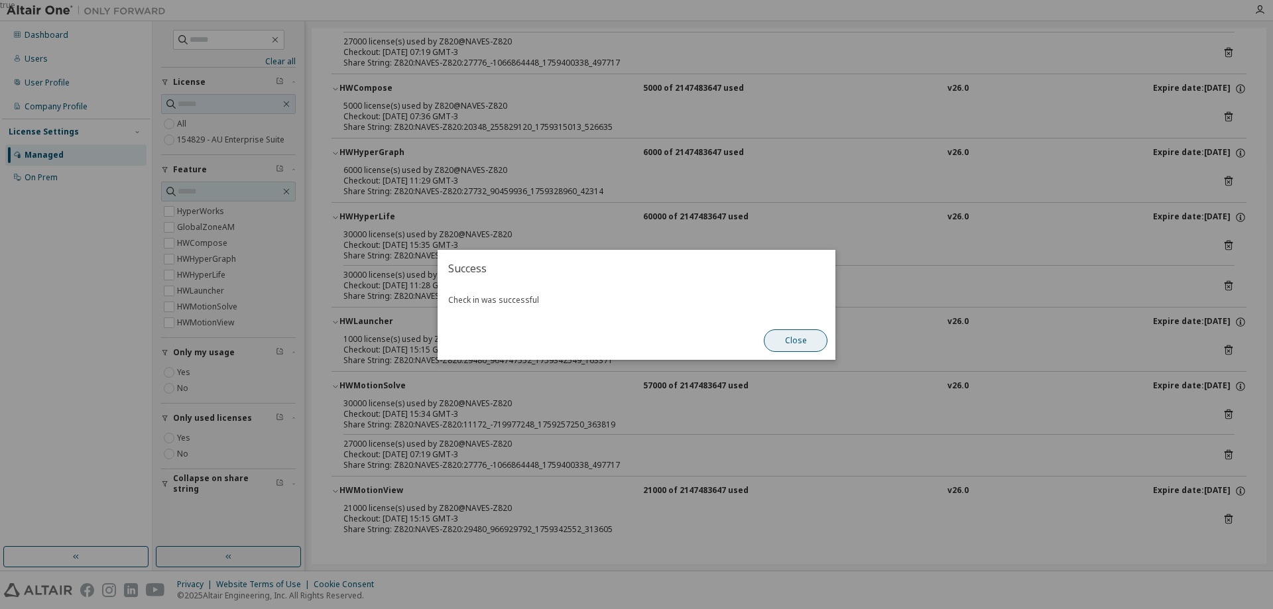
click at [769, 335] on button "Close" at bounding box center [796, 340] width 64 height 23
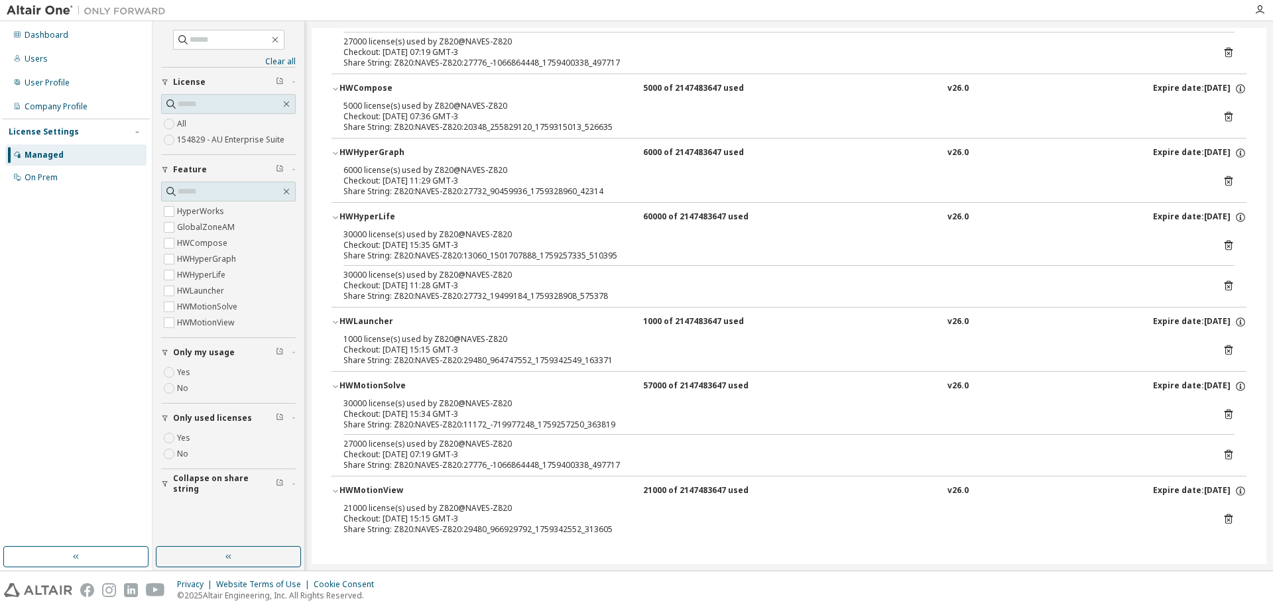
click at [1225, 282] on icon at bounding box center [1229, 286] width 8 height 10
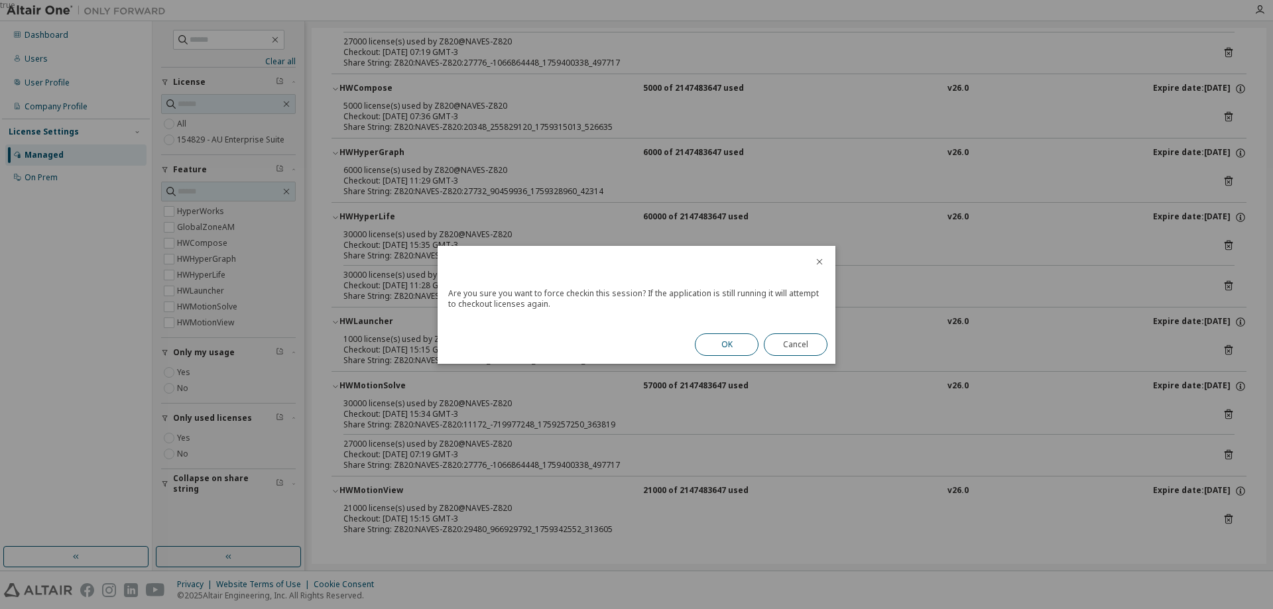
click at [719, 339] on button "OK" at bounding box center [727, 344] width 64 height 23
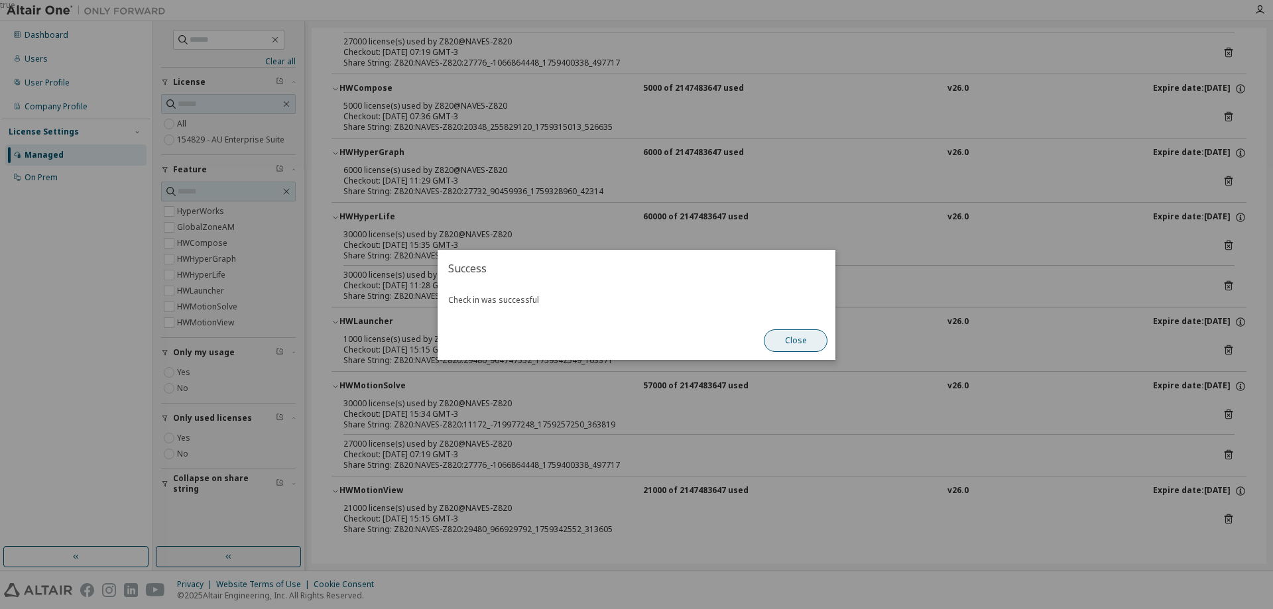
click at [792, 334] on button "Close" at bounding box center [796, 340] width 64 height 23
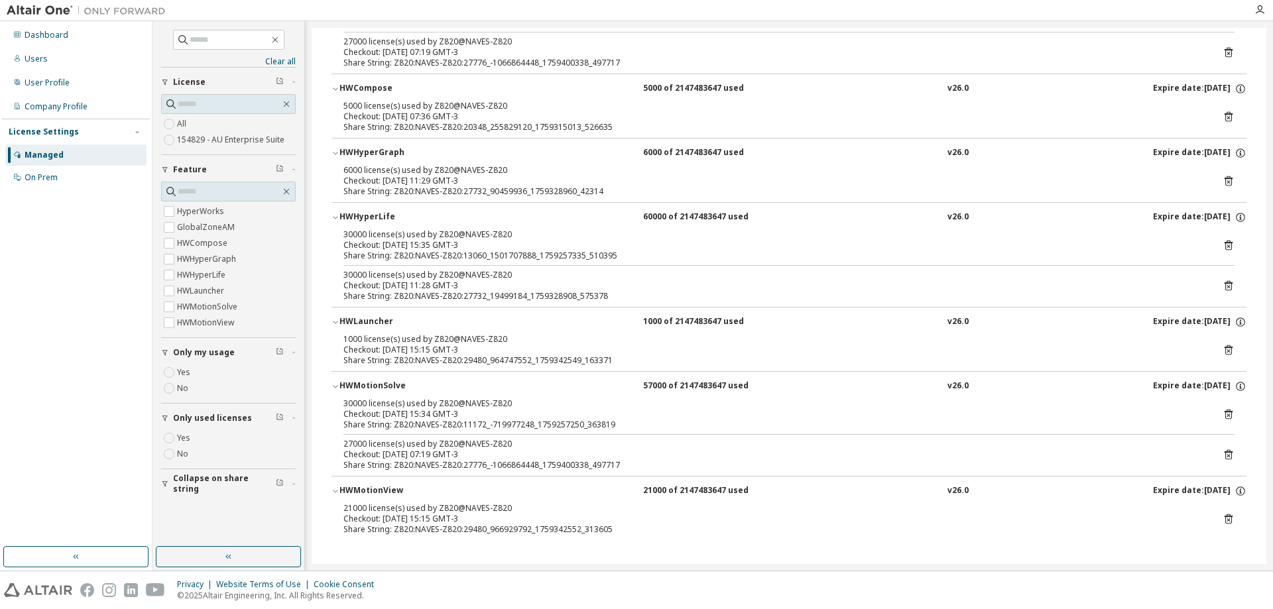
click at [1227, 183] on icon at bounding box center [1229, 181] width 12 height 12
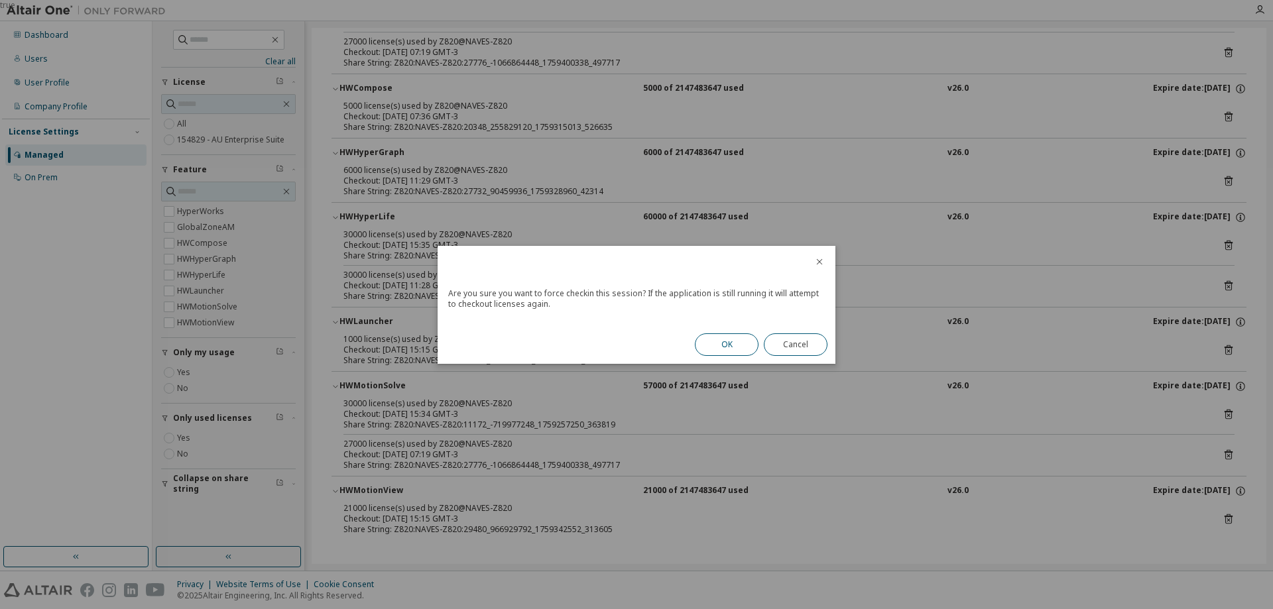
click at [723, 351] on button "OK" at bounding box center [727, 344] width 64 height 23
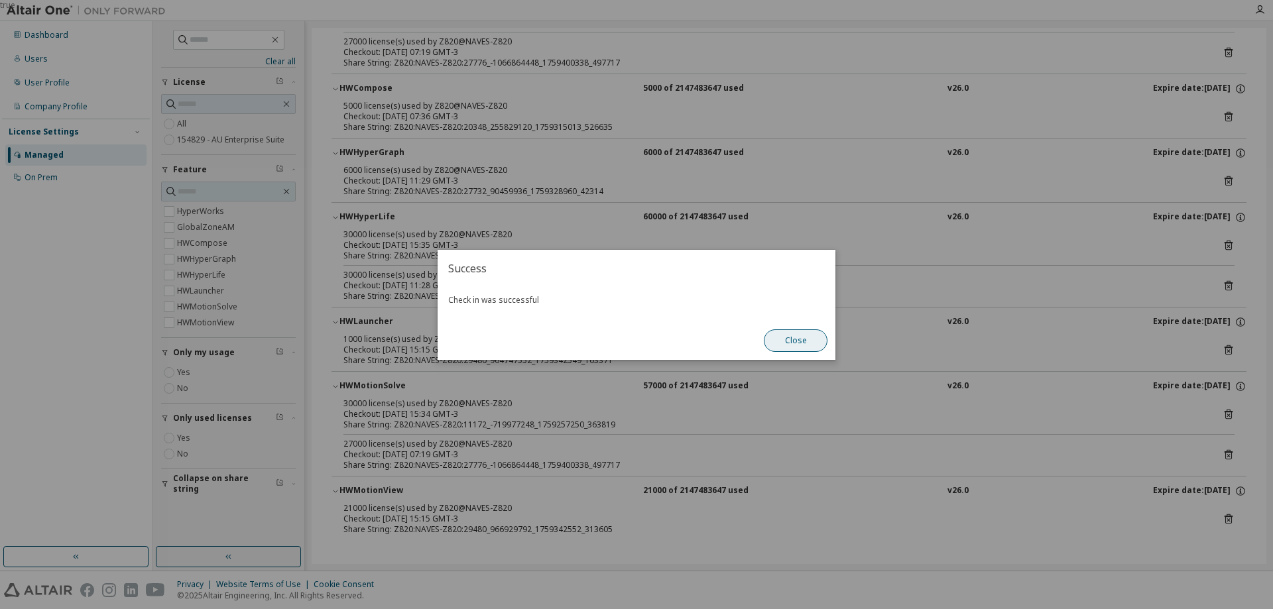
click at [798, 329] on button "Close" at bounding box center [796, 340] width 64 height 23
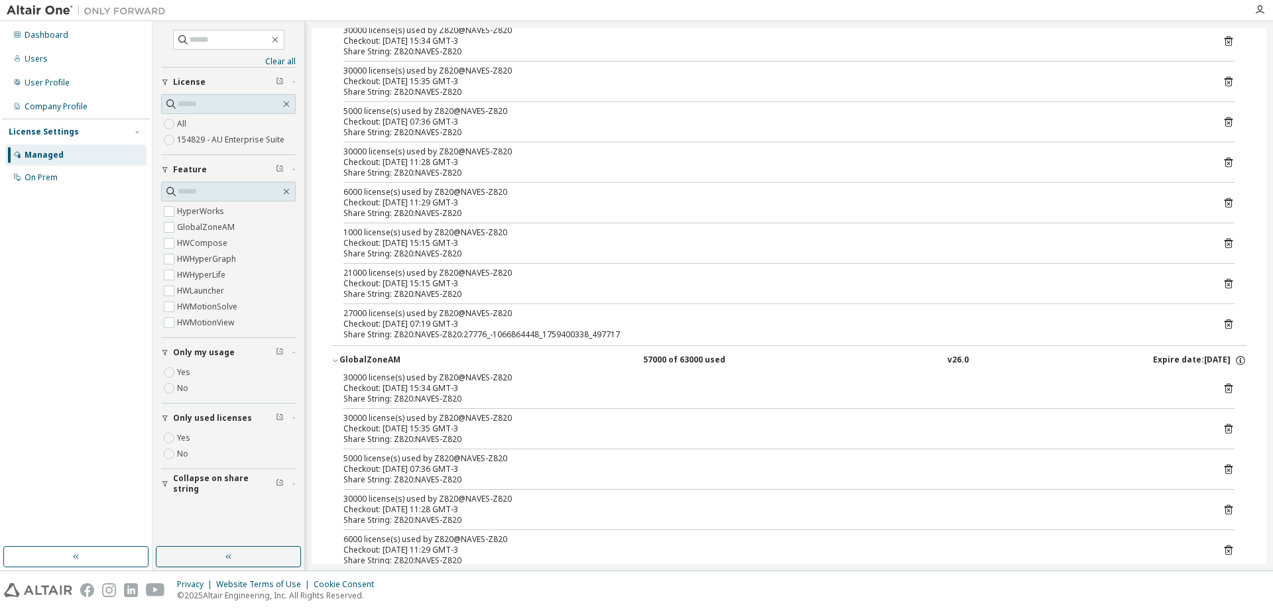
scroll to position [0, 0]
